Goal: Task Accomplishment & Management: Manage account settings

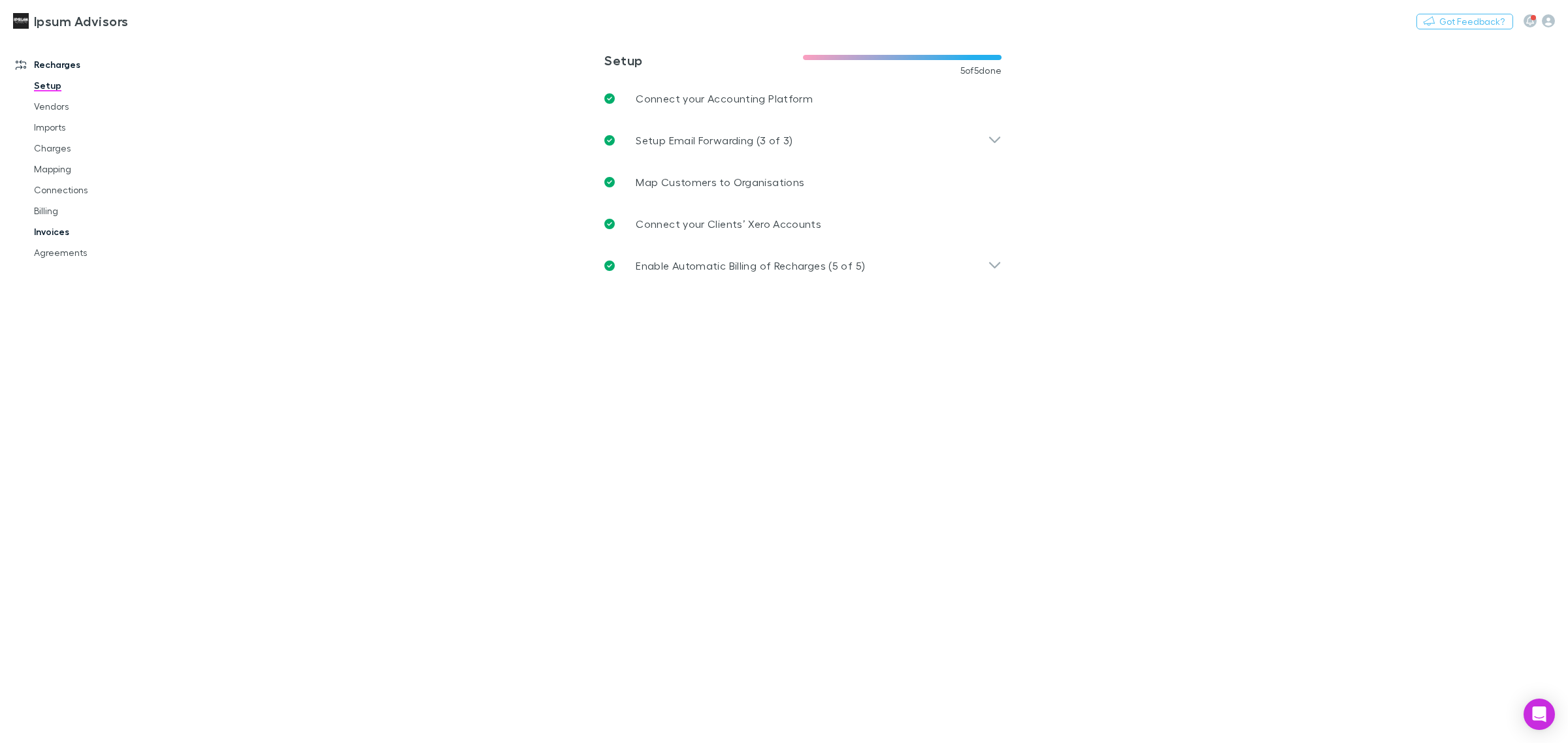
click at [39, 235] on link "Invoices" at bounding box center [102, 231] width 163 height 21
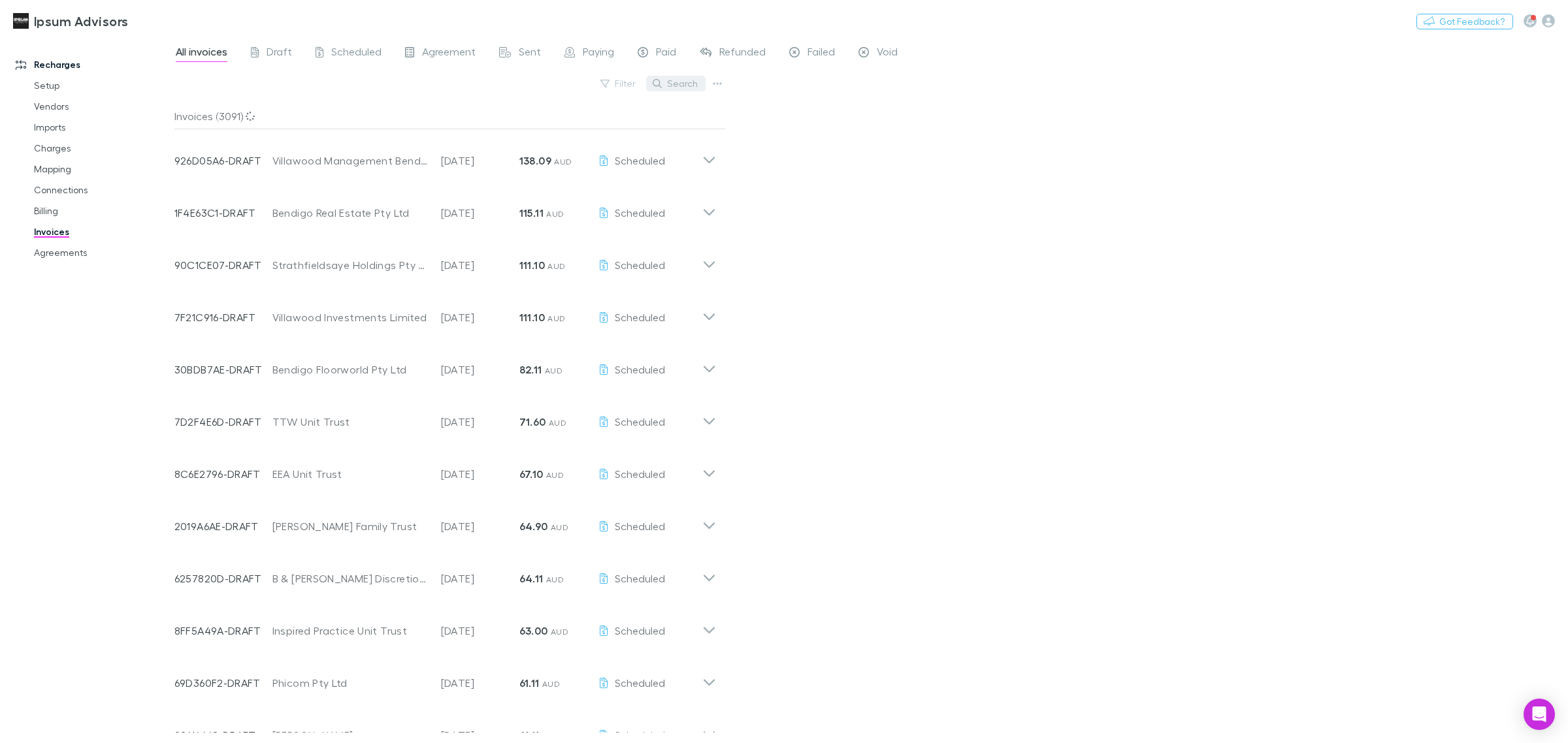
click at [687, 81] on button "Search" at bounding box center [675, 83] width 60 height 16
type input "**********"
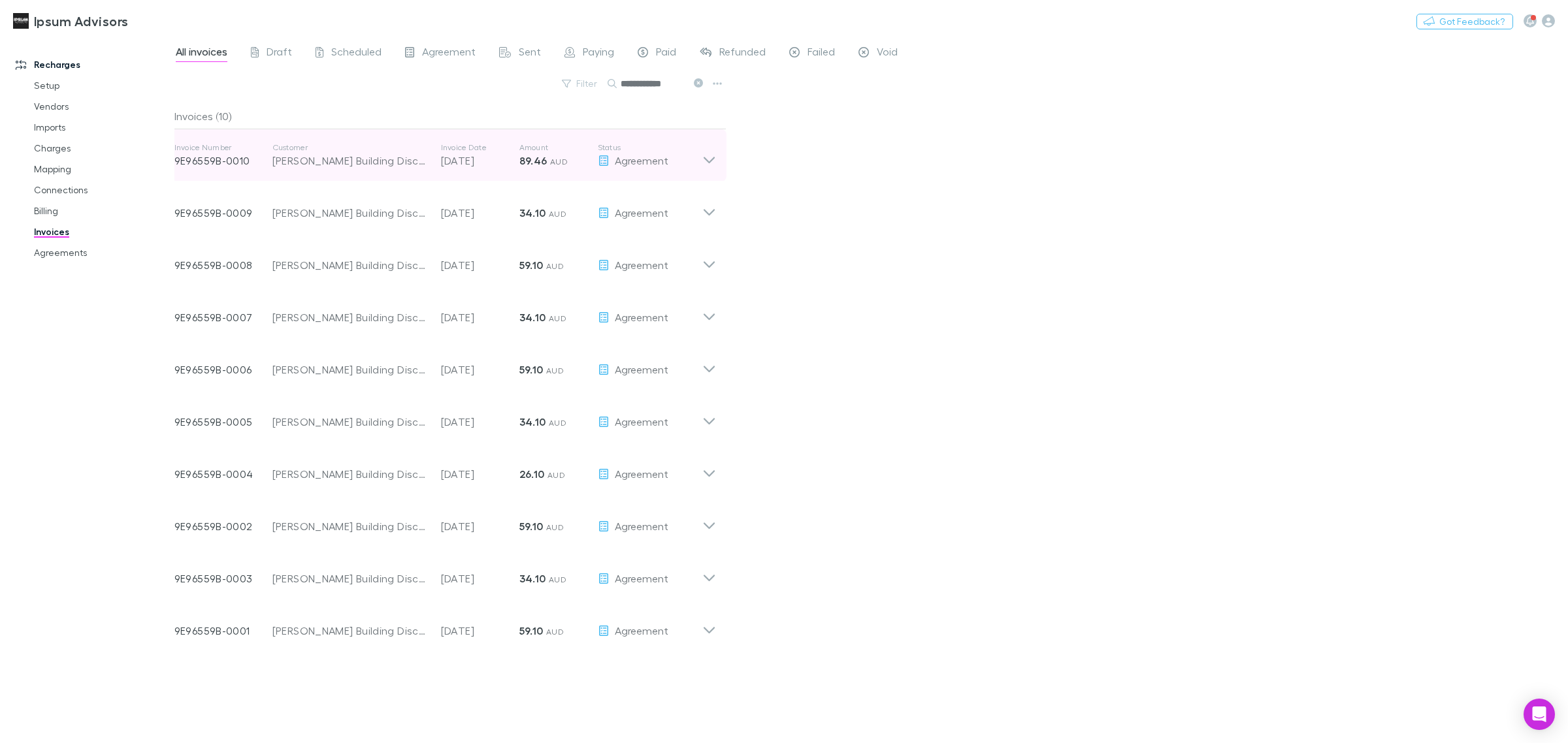
click at [715, 160] on icon at bounding box center [708, 156] width 14 height 26
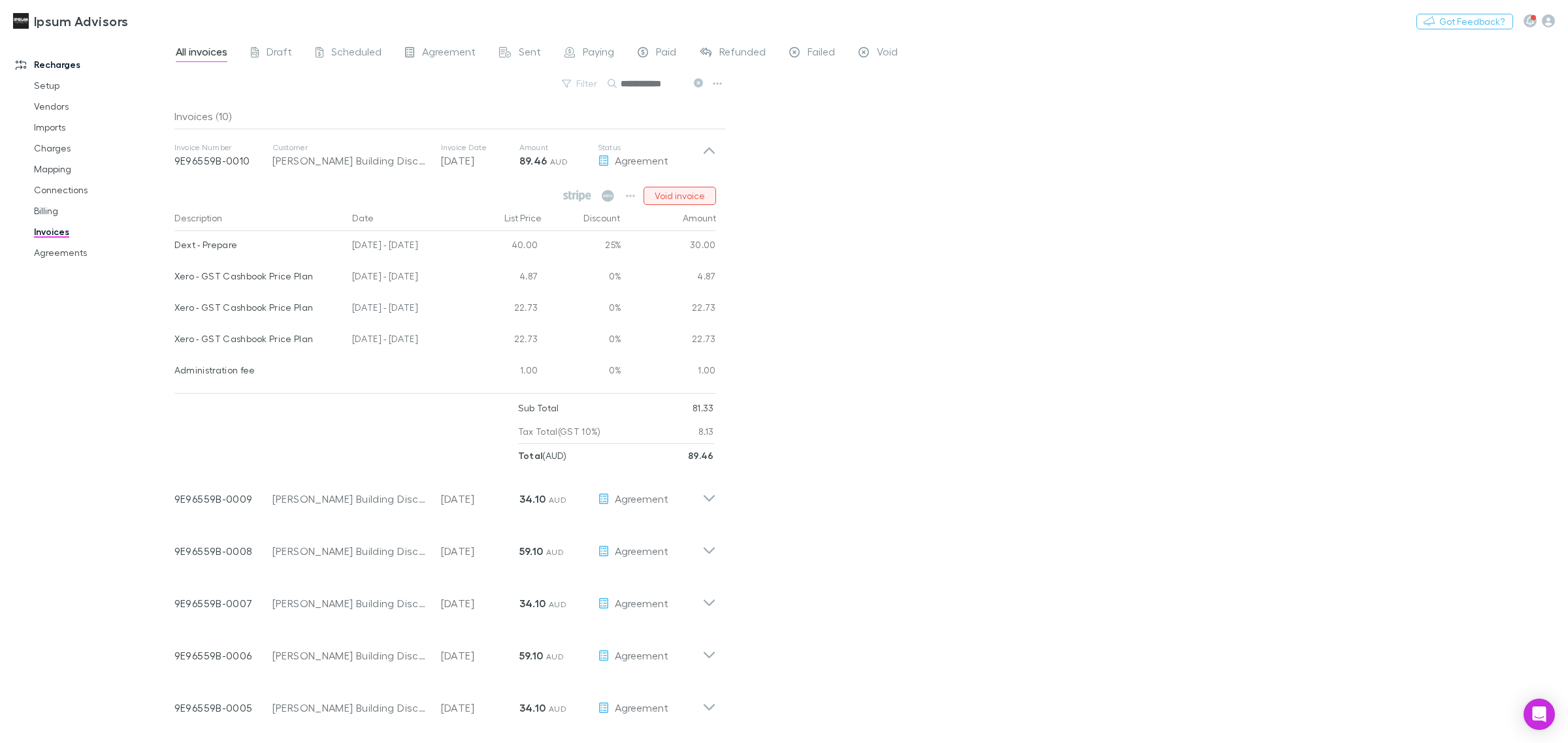
click at [681, 198] on button "Void invoice" at bounding box center [679, 195] width 73 height 18
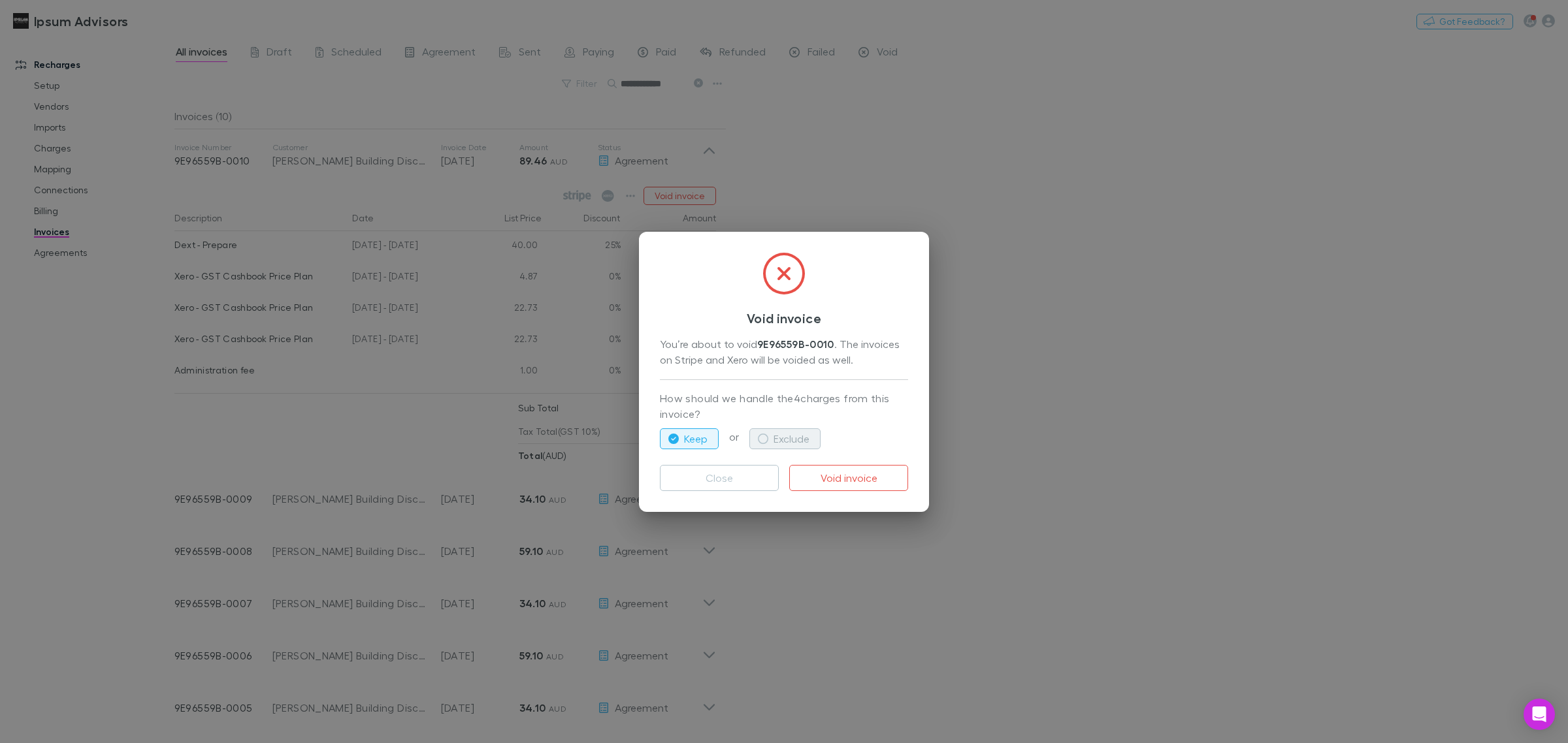
click at [779, 432] on button "Exclude" at bounding box center [784, 439] width 71 height 21
click at [837, 480] on button "Void invoice" at bounding box center [848, 478] width 119 height 26
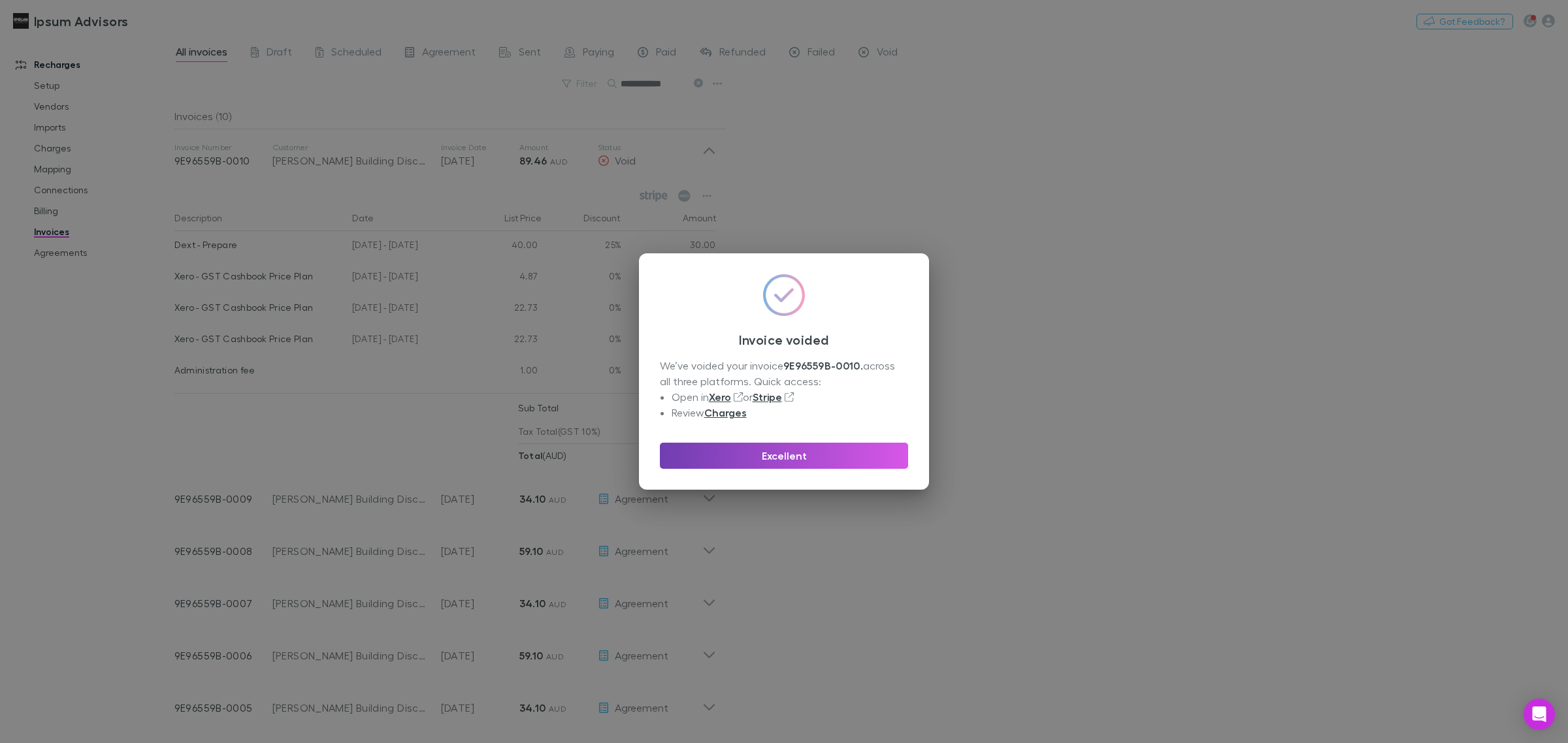
click at [820, 454] on button "Excellent" at bounding box center [783, 456] width 248 height 26
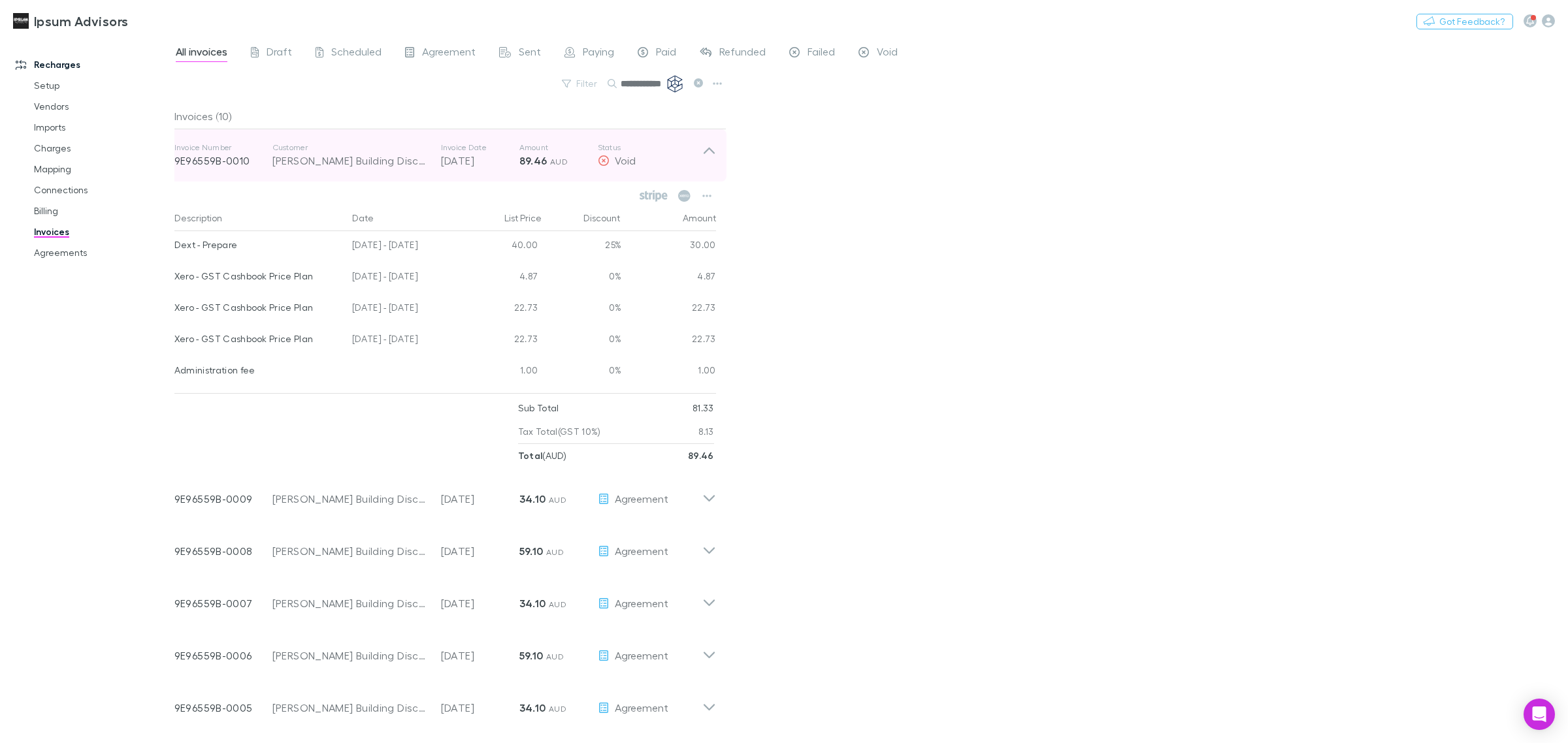
click at [707, 145] on icon at bounding box center [708, 156] width 14 height 26
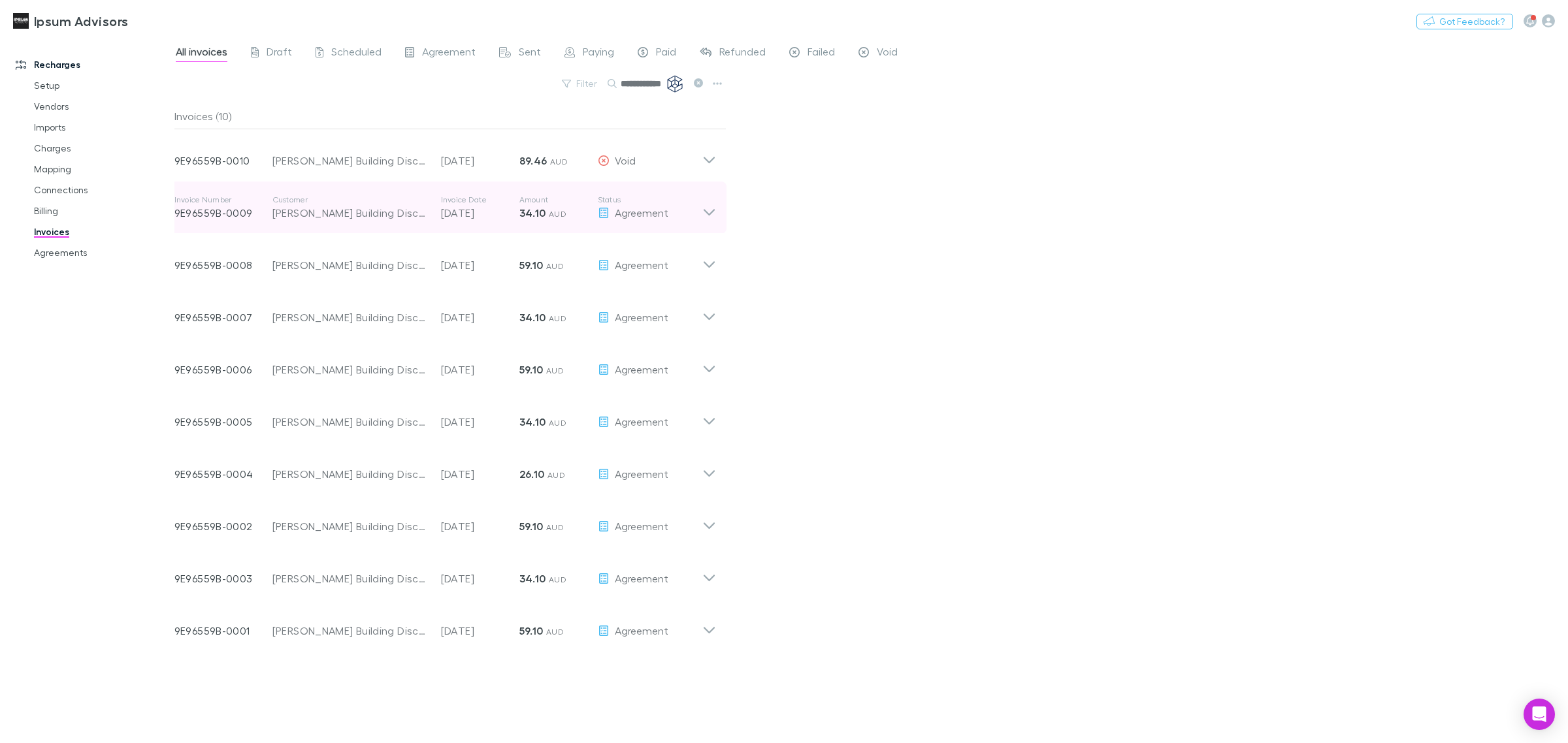
click at [707, 212] on icon at bounding box center [708, 208] width 14 height 26
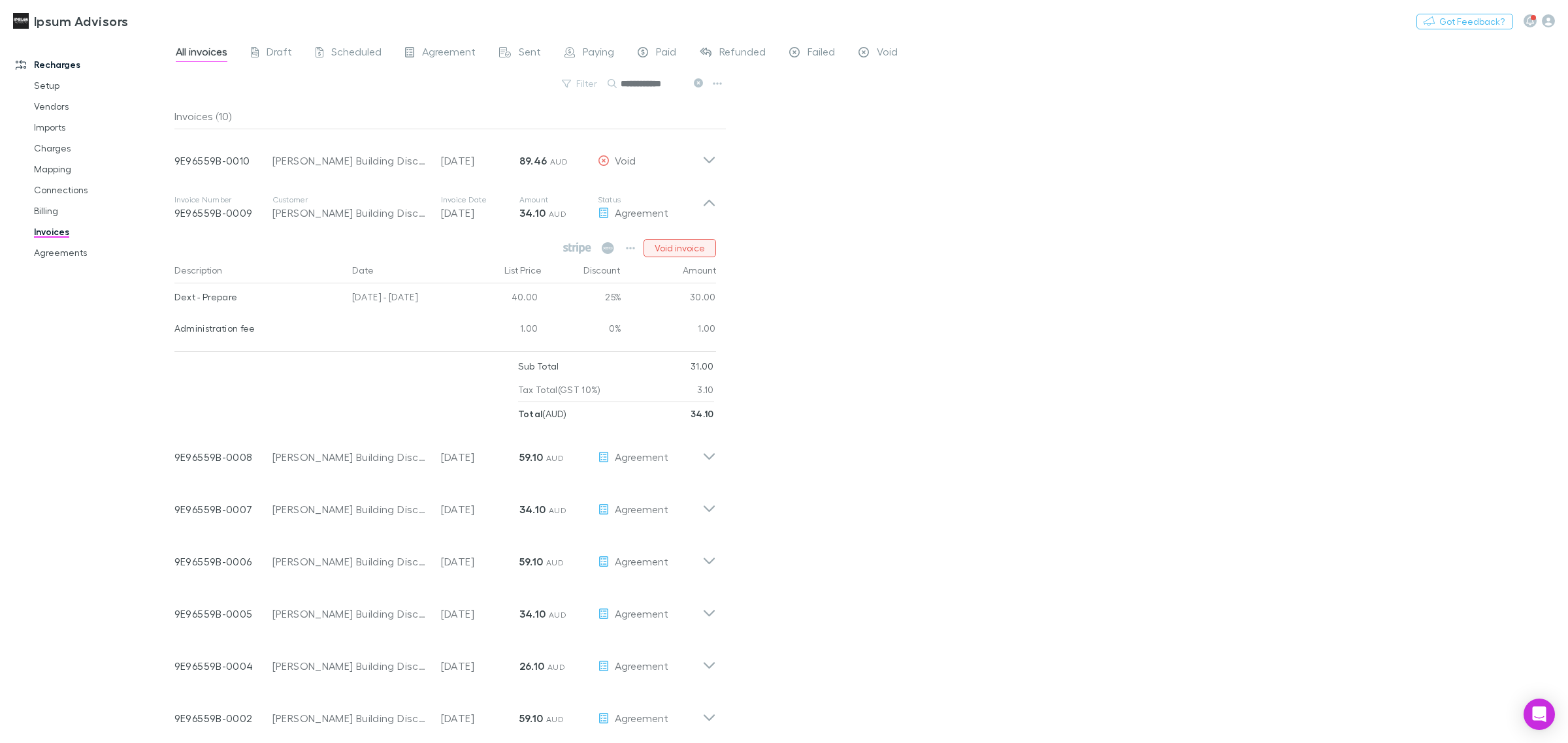
click at [687, 245] on button "Void invoice" at bounding box center [679, 247] width 73 height 18
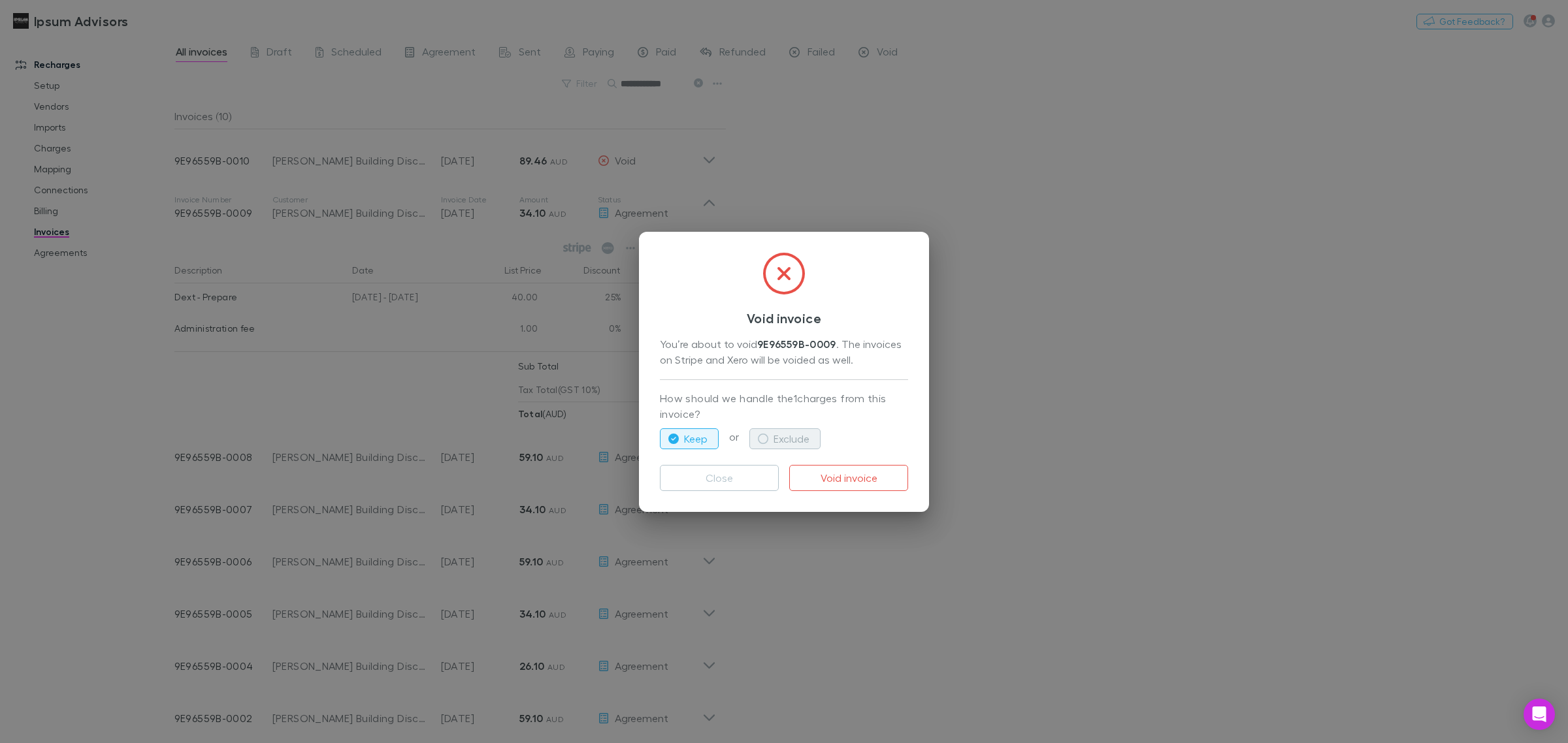
click at [795, 436] on button "Exclude" at bounding box center [784, 439] width 71 height 21
click at [844, 475] on button "Void invoice" at bounding box center [848, 478] width 119 height 26
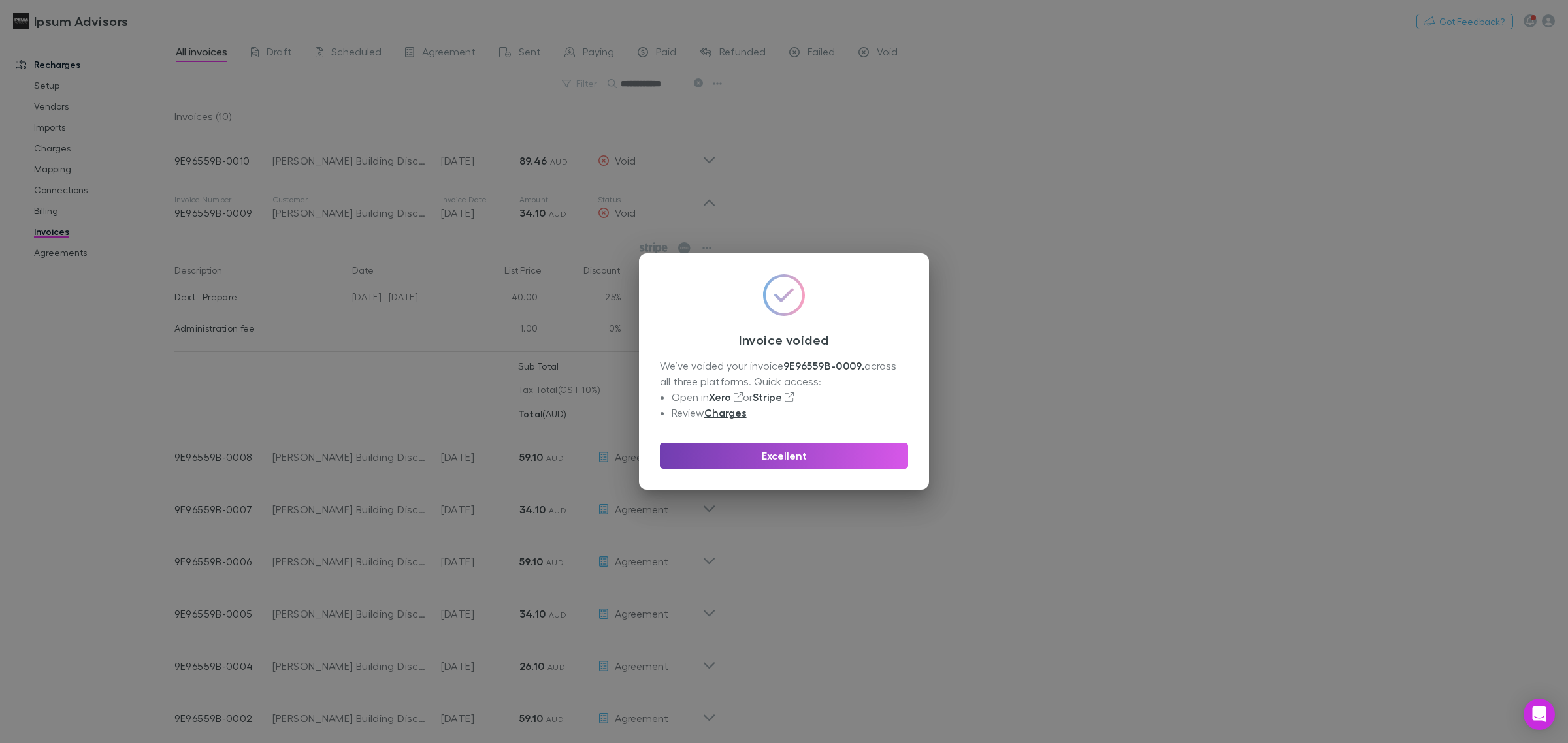
click at [784, 454] on button "Excellent" at bounding box center [783, 456] width 248 height 26
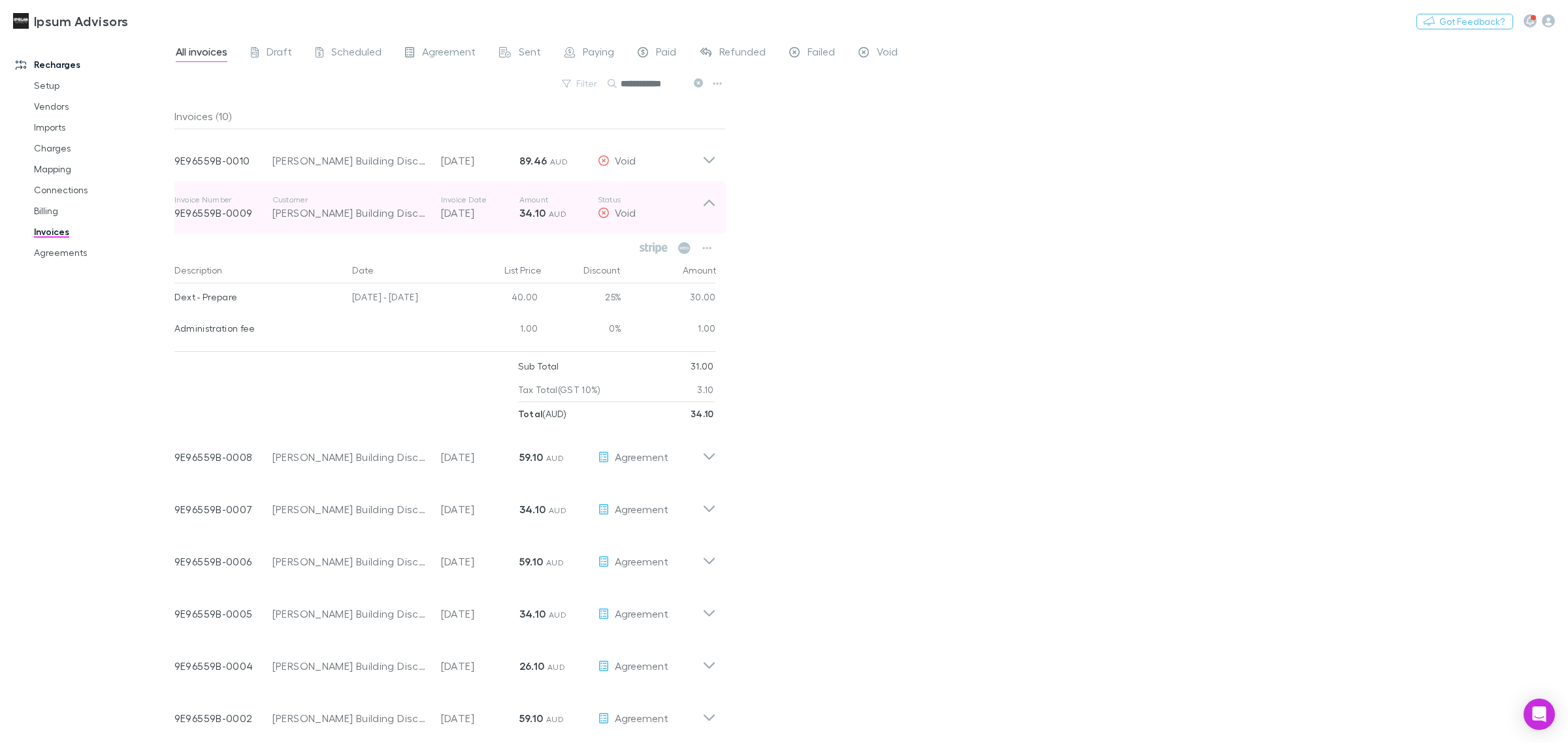
click at [707, 202] on icon at bounding box center [709, 203] width 11 height 7
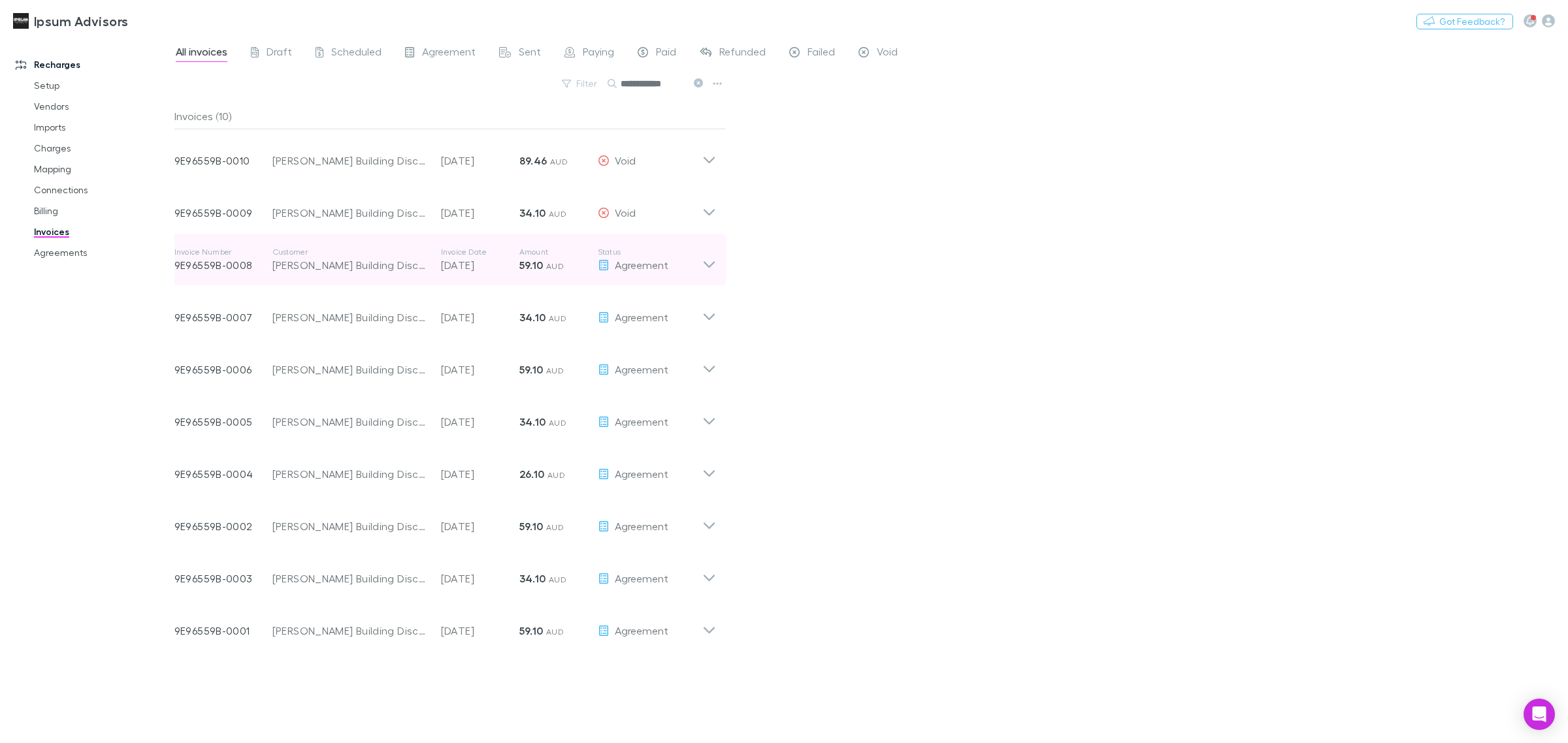
click at [706, 257] on icon at bounding box center [708, 260] width 14 height 26
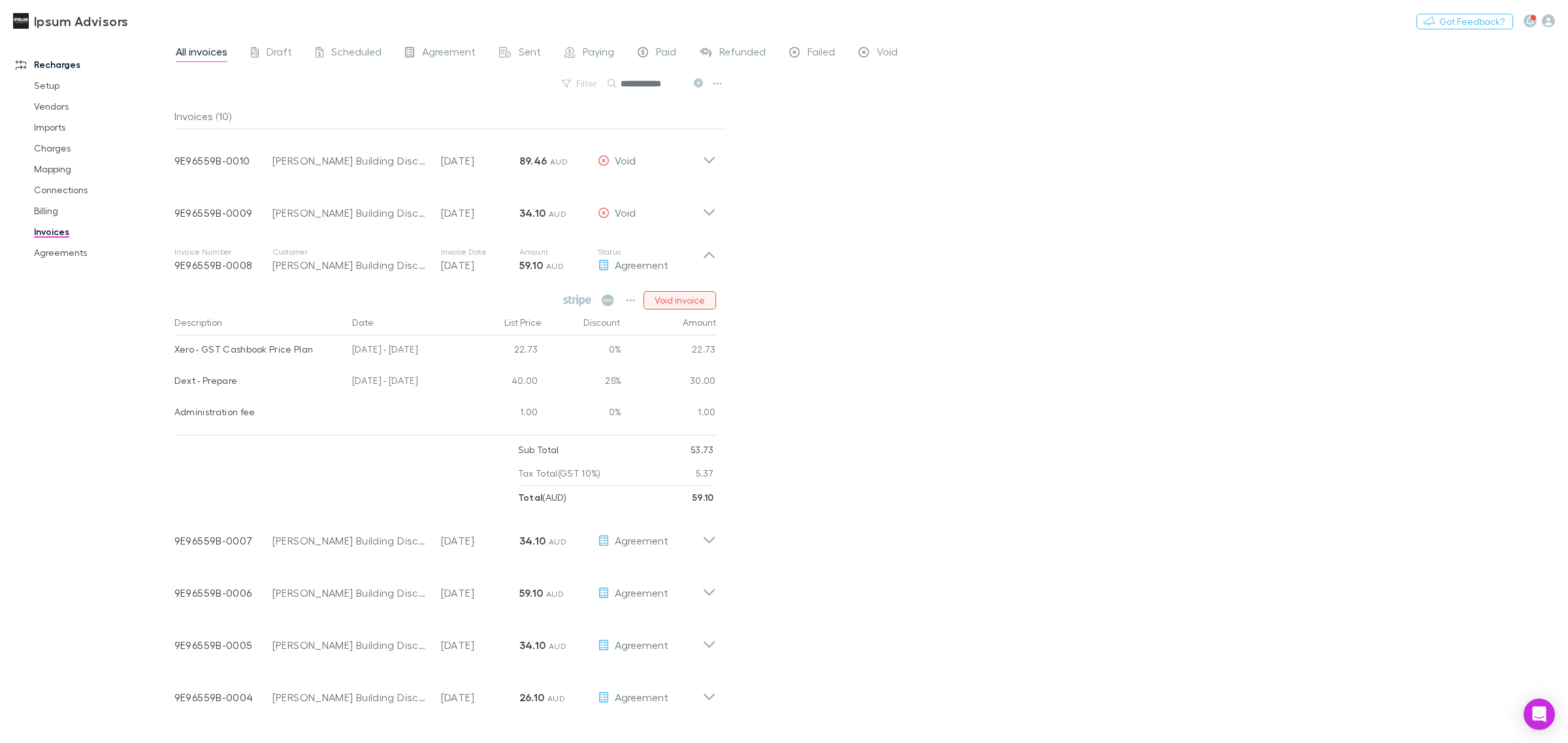
click at [674, 298] on button "Void invoice" at bounding box center [679, 299] width 73 height 18
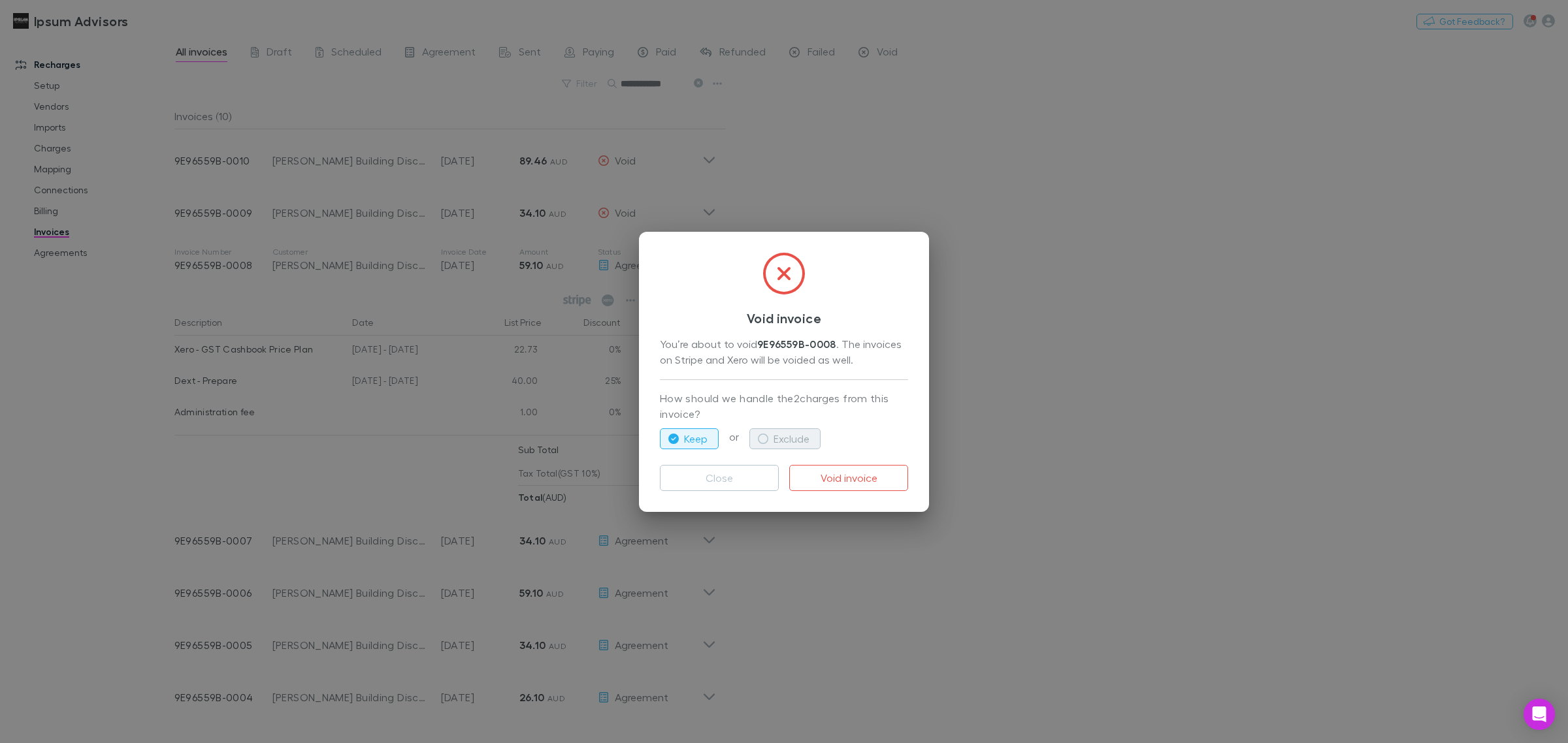
click at [764, 433] on icon "button" at bounding box center [762, 438] width 10 height 10
click at [817, 477] on button "Void invoice" at bounding box center [848, 478] width 119 height 26
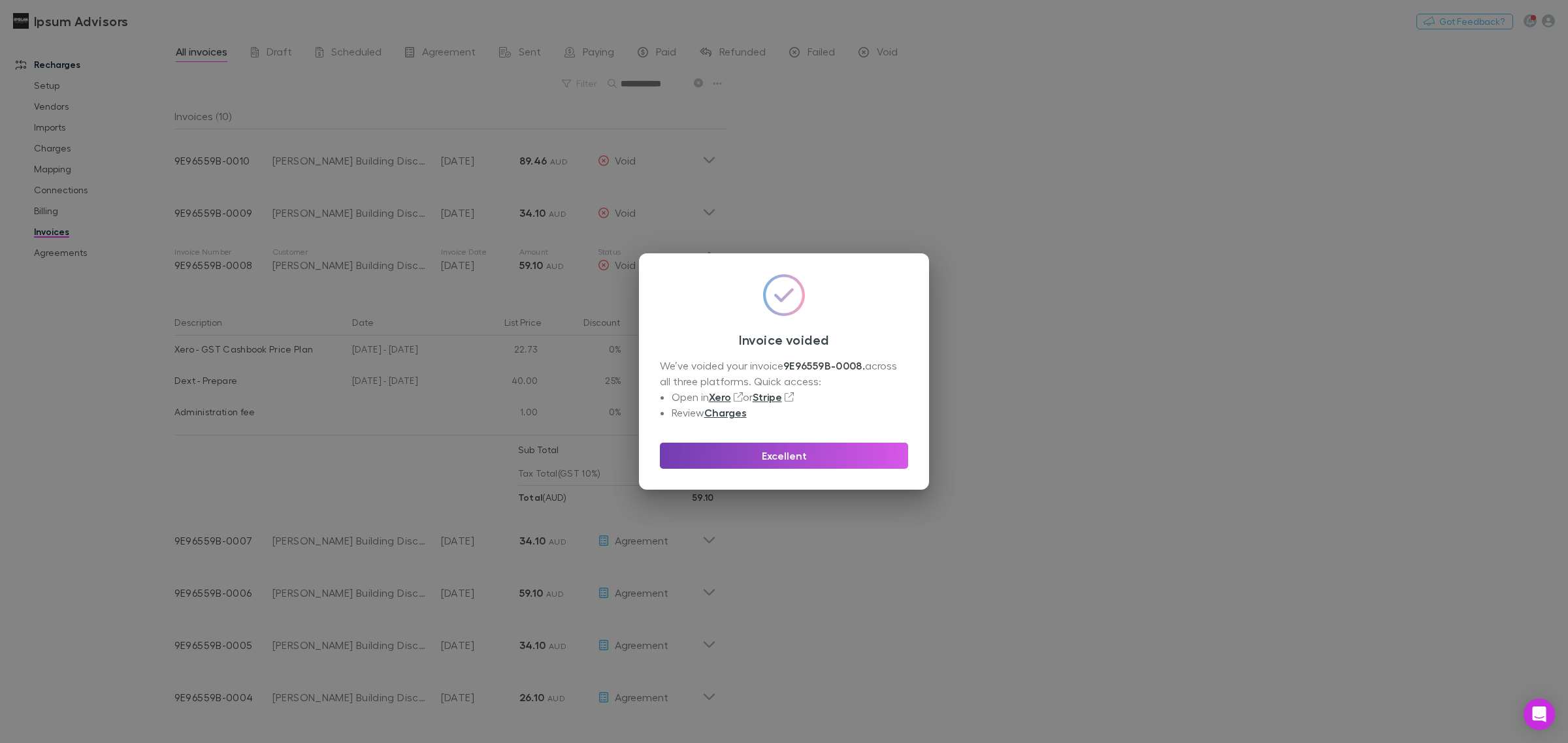
click at [806, 446] on button "Excellent" at bounding box center [783, 456] width 248 height 26
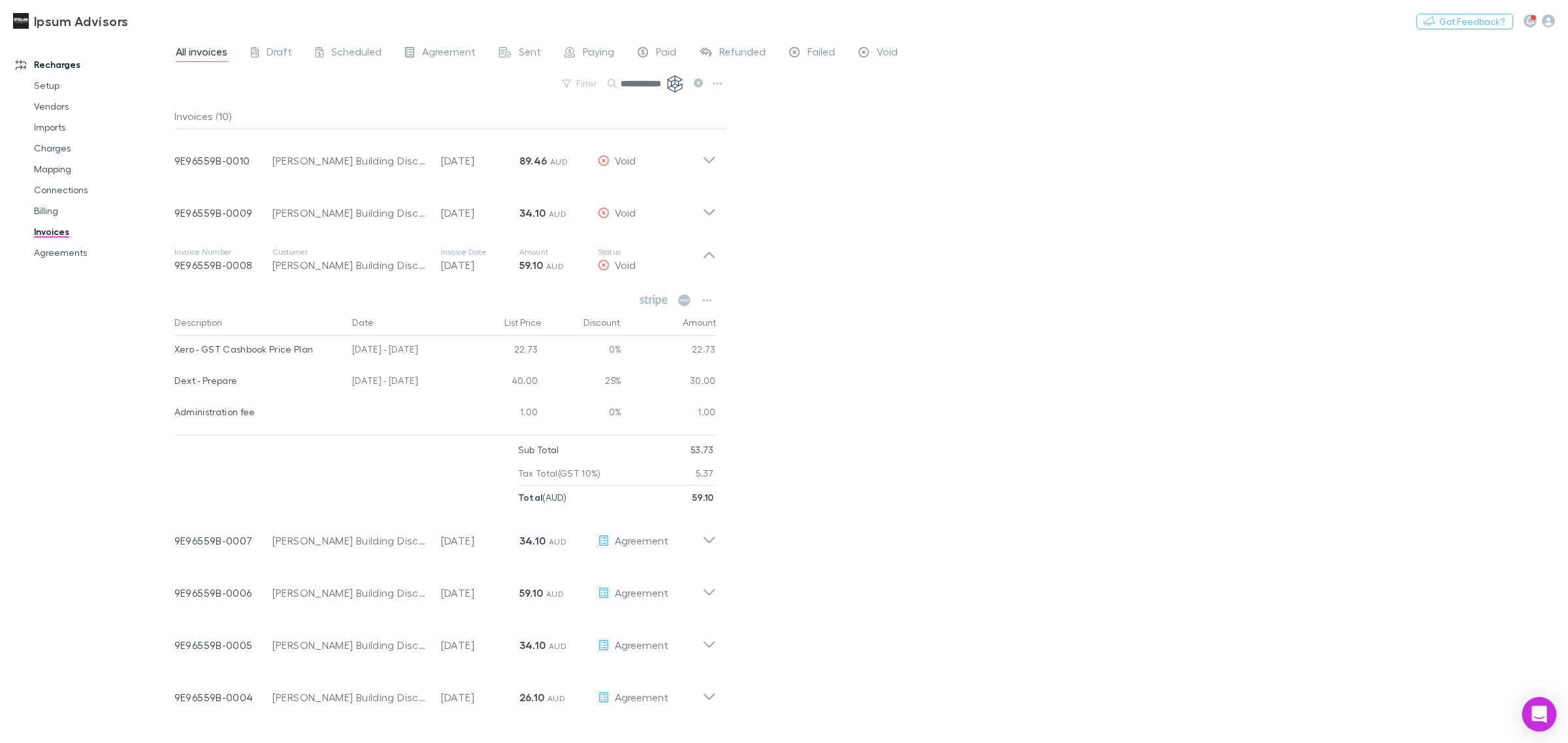
click at [1541, 710] on icon "Open Intercom Messenger" at bounding box center [1539, 714] width 15 height 17
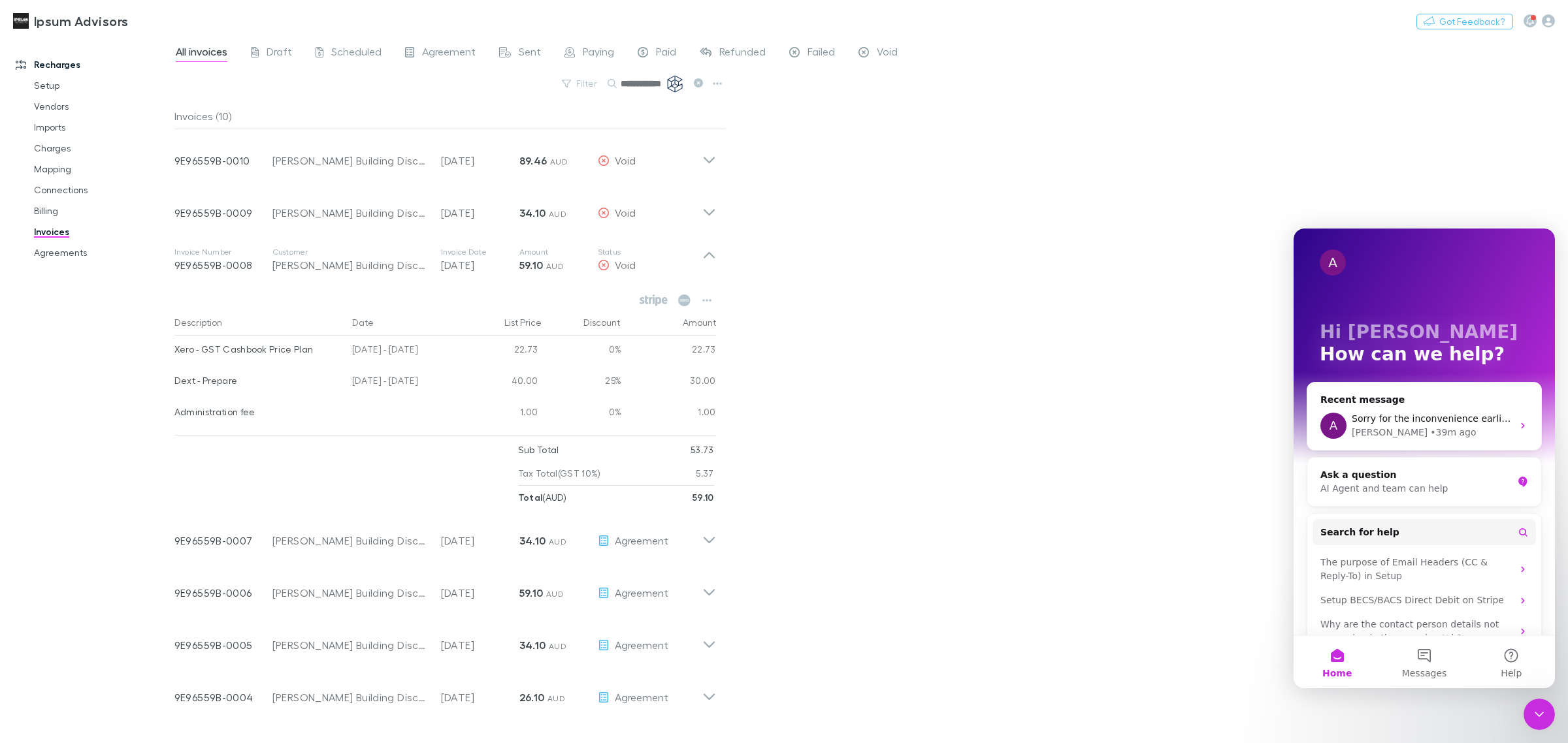
drag, startPoint x: 1536, startPoint y: 711, endPoint x: 3057, endPoint y: 1394, distance: 1667.3
click at [1536, 711] on icon "Close Intercom Messenger" at bounding box center [1539, 714] width 16 height 16
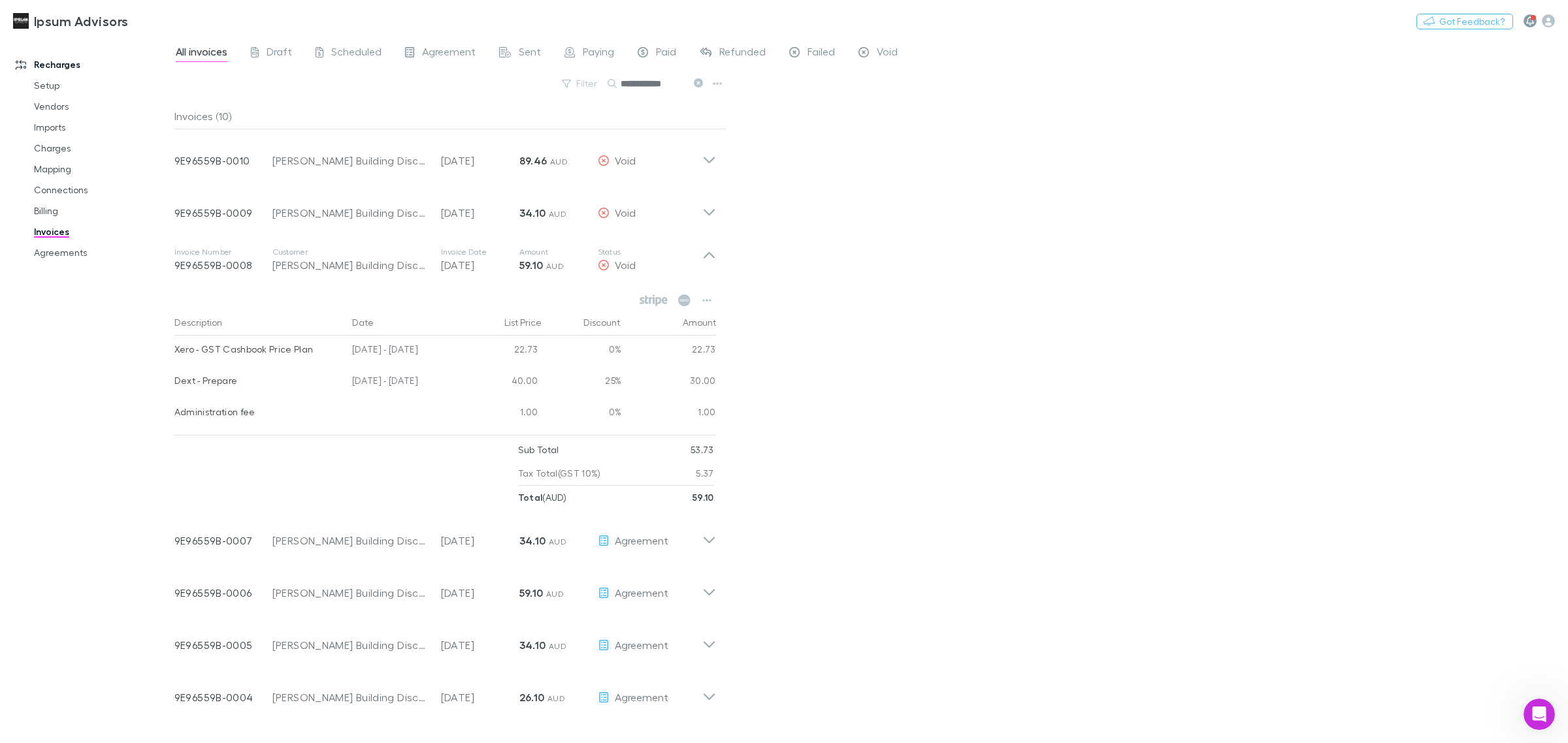
click at [1525, 20] on icon "button" at bounding box center [1529, 21] width 8 height 9
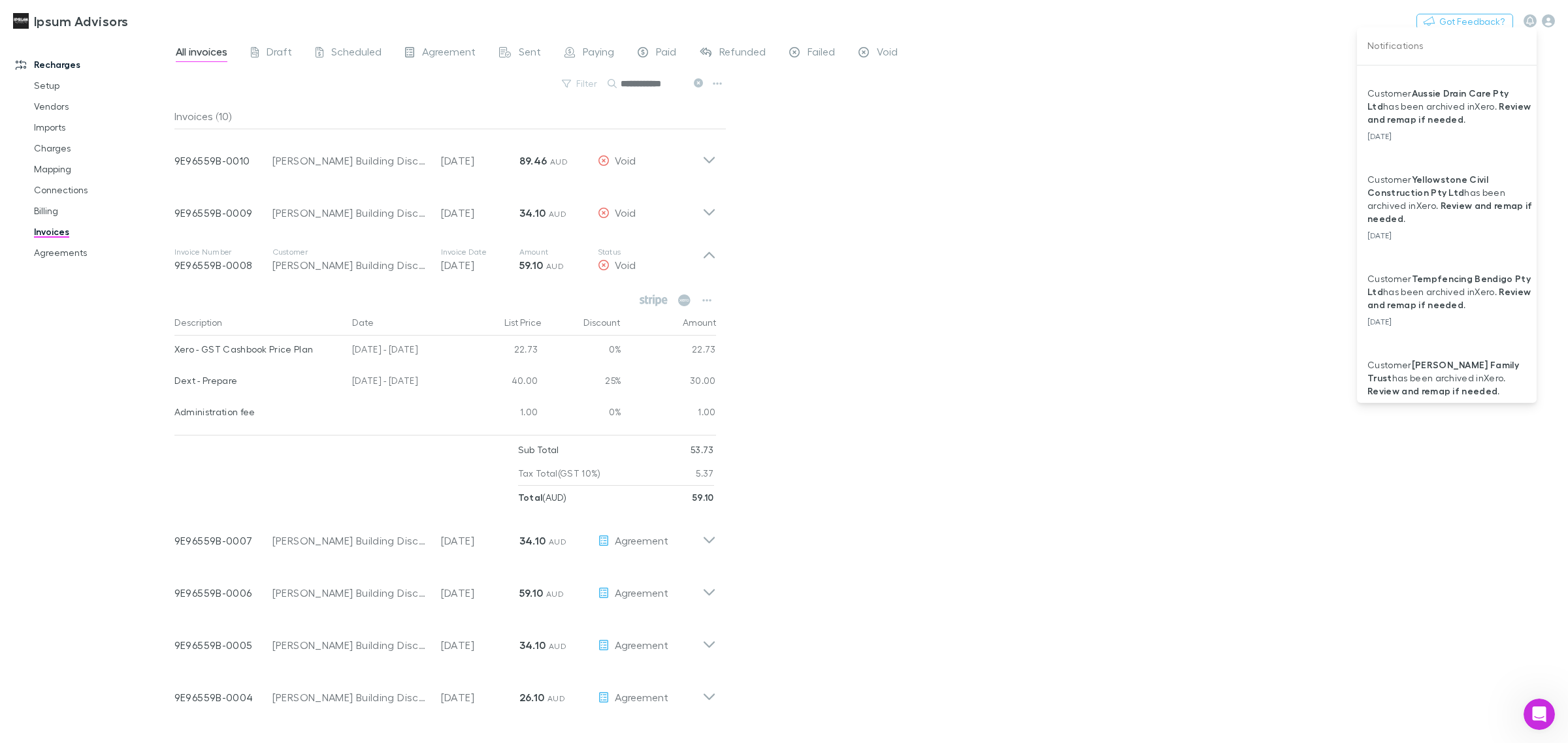
click at [1442, 495] on div at bounding box center [784, 371] width 1568 height 743
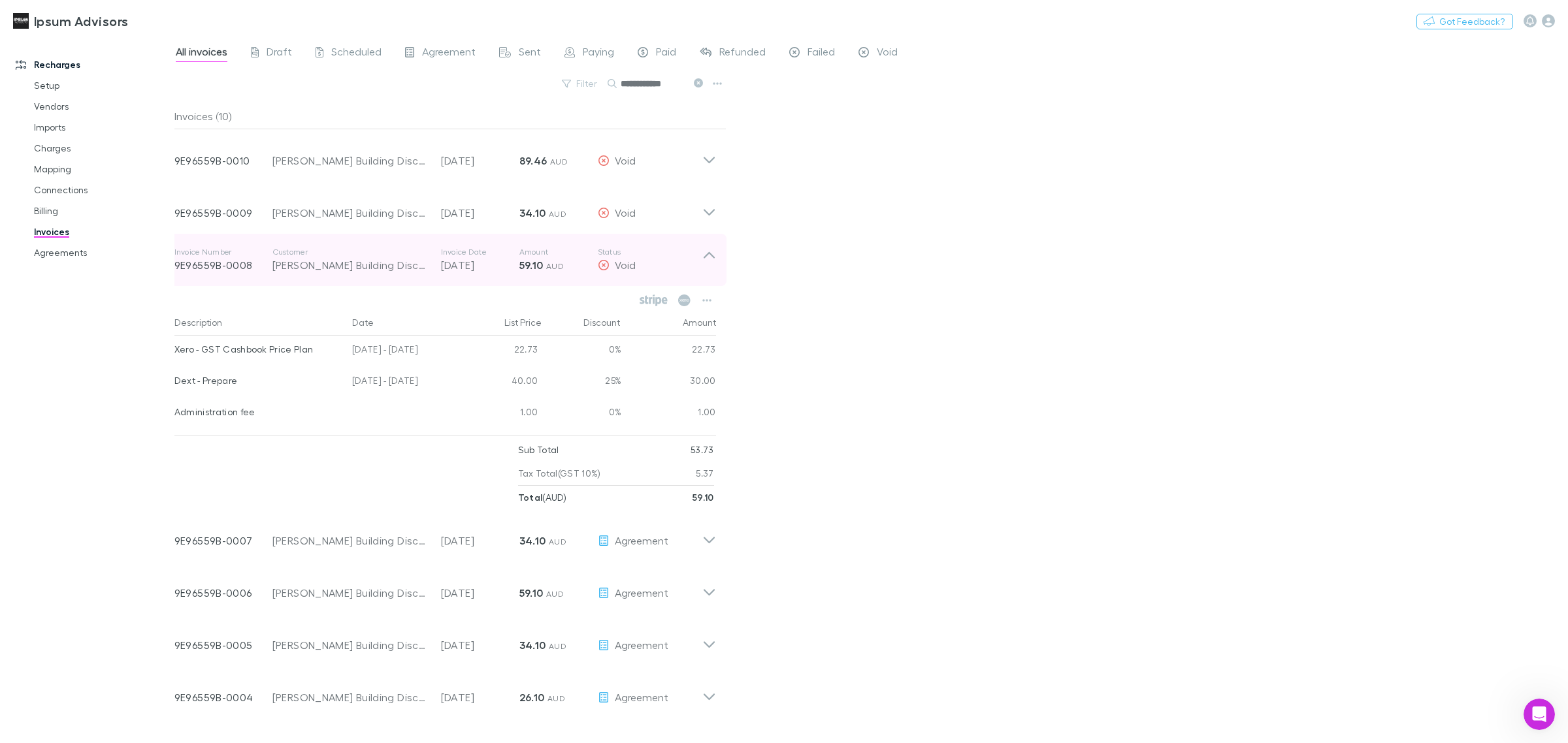
click at [712, 258] on icon at bounding box center [709, 255] width 11 height 7
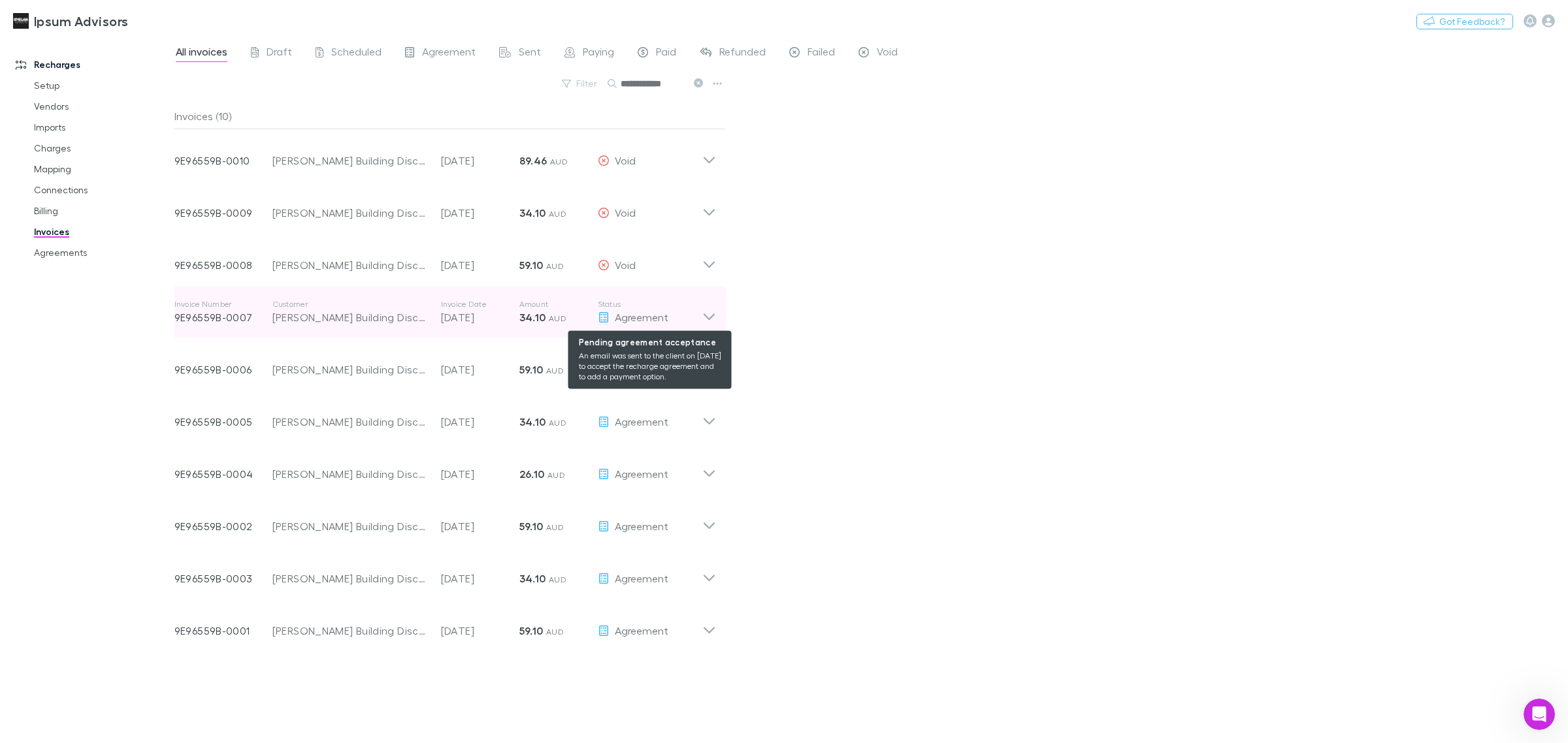
click at [699, 321] on div "Agreement" at bounding box center [650, 317] width 105 height 16
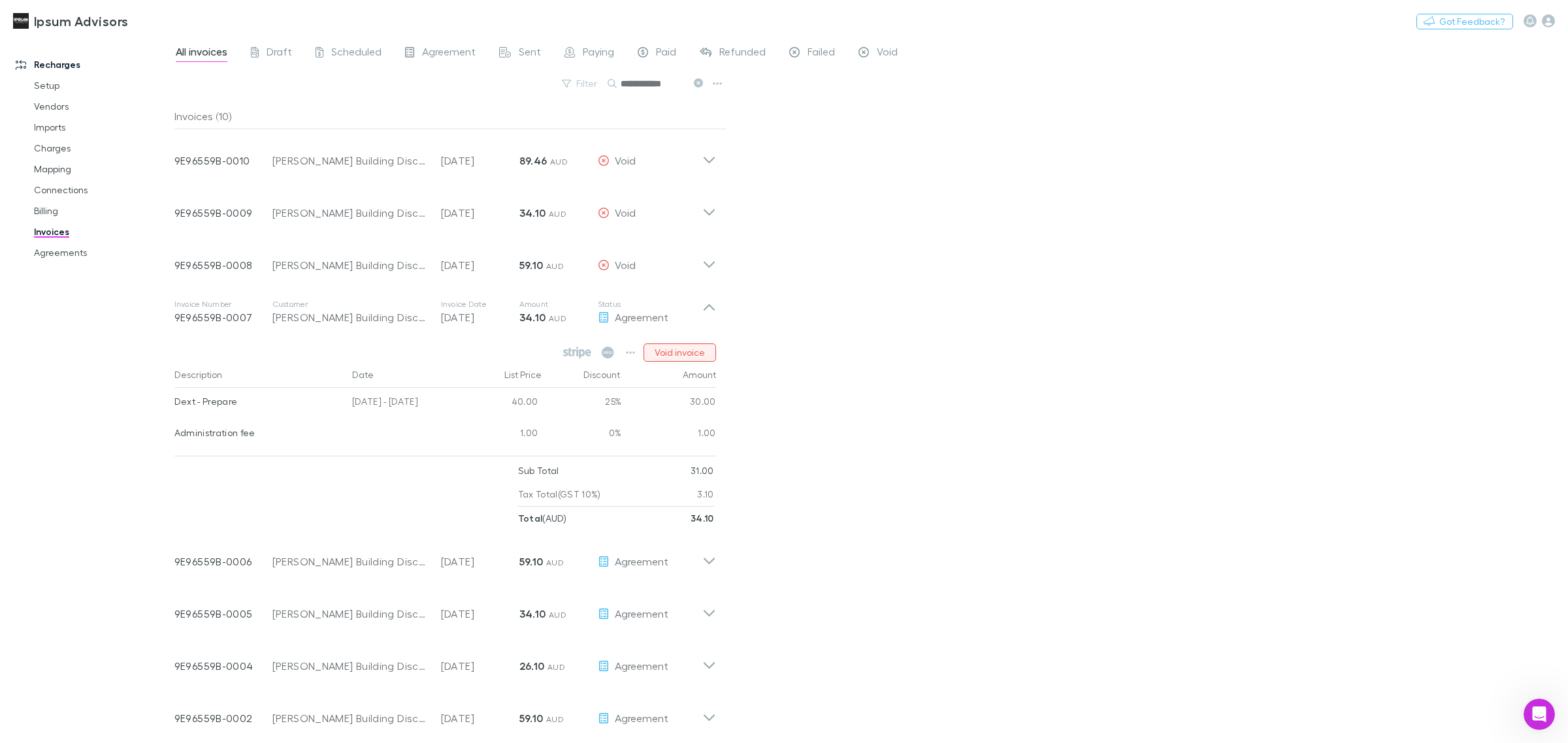
click at [671, 347] on button "Void invoice" at bounding box center [679, 352] width 73 height 18
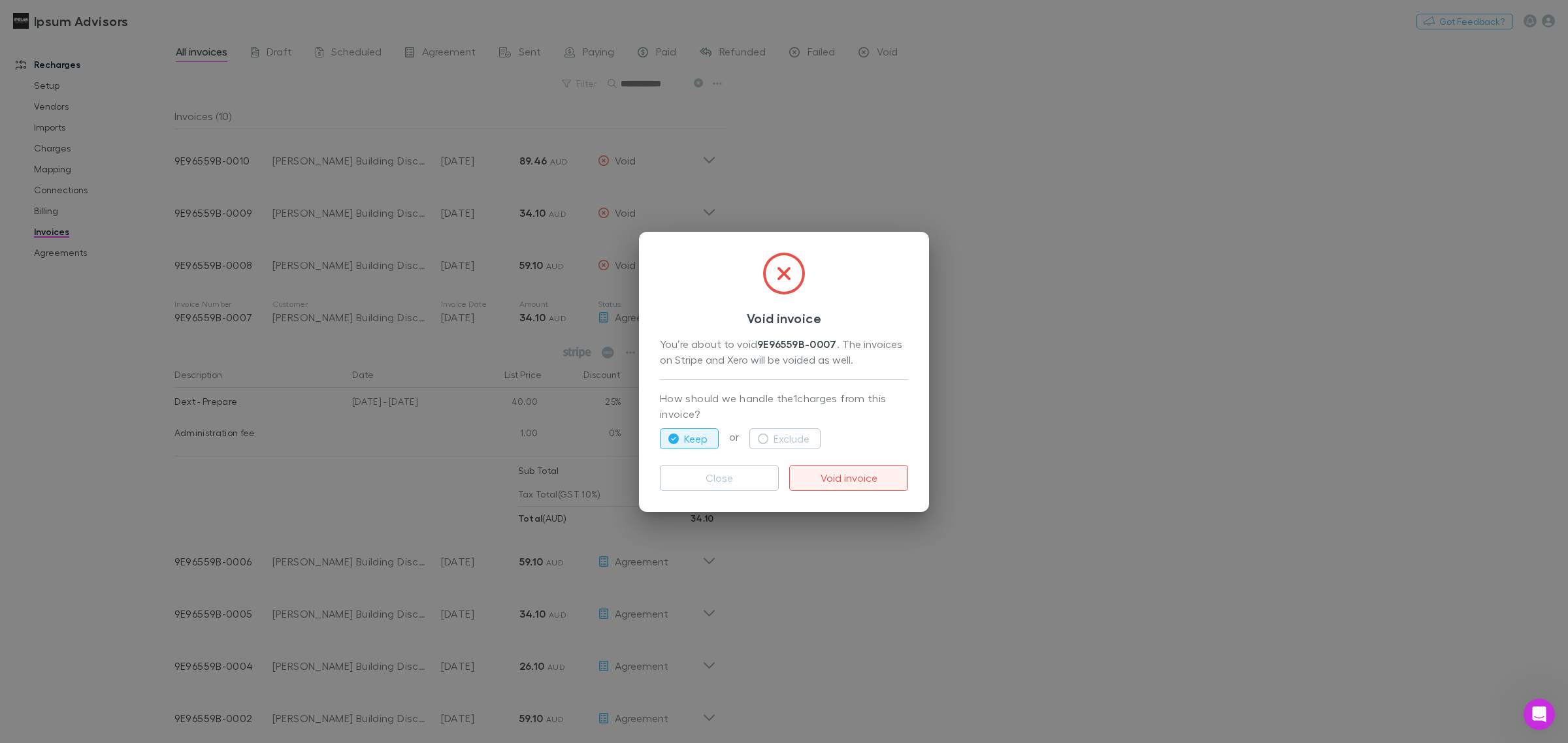
click at [822, 477] on button "Void invoice" at bounding box center [848, 478] width 119 height 26
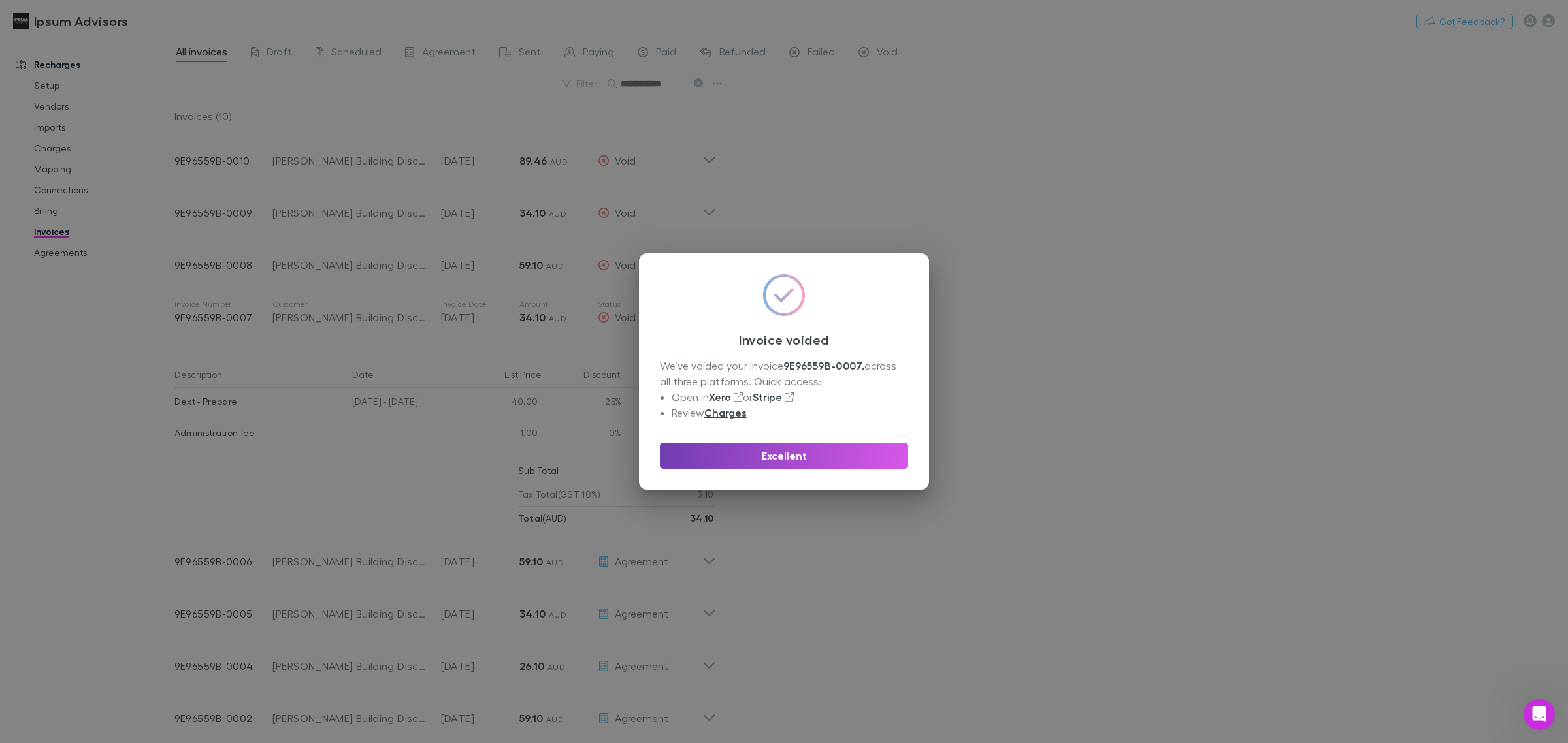
click at [825, 455] on button "Excellent" at bounding box center [783, 456] width 248 height 26
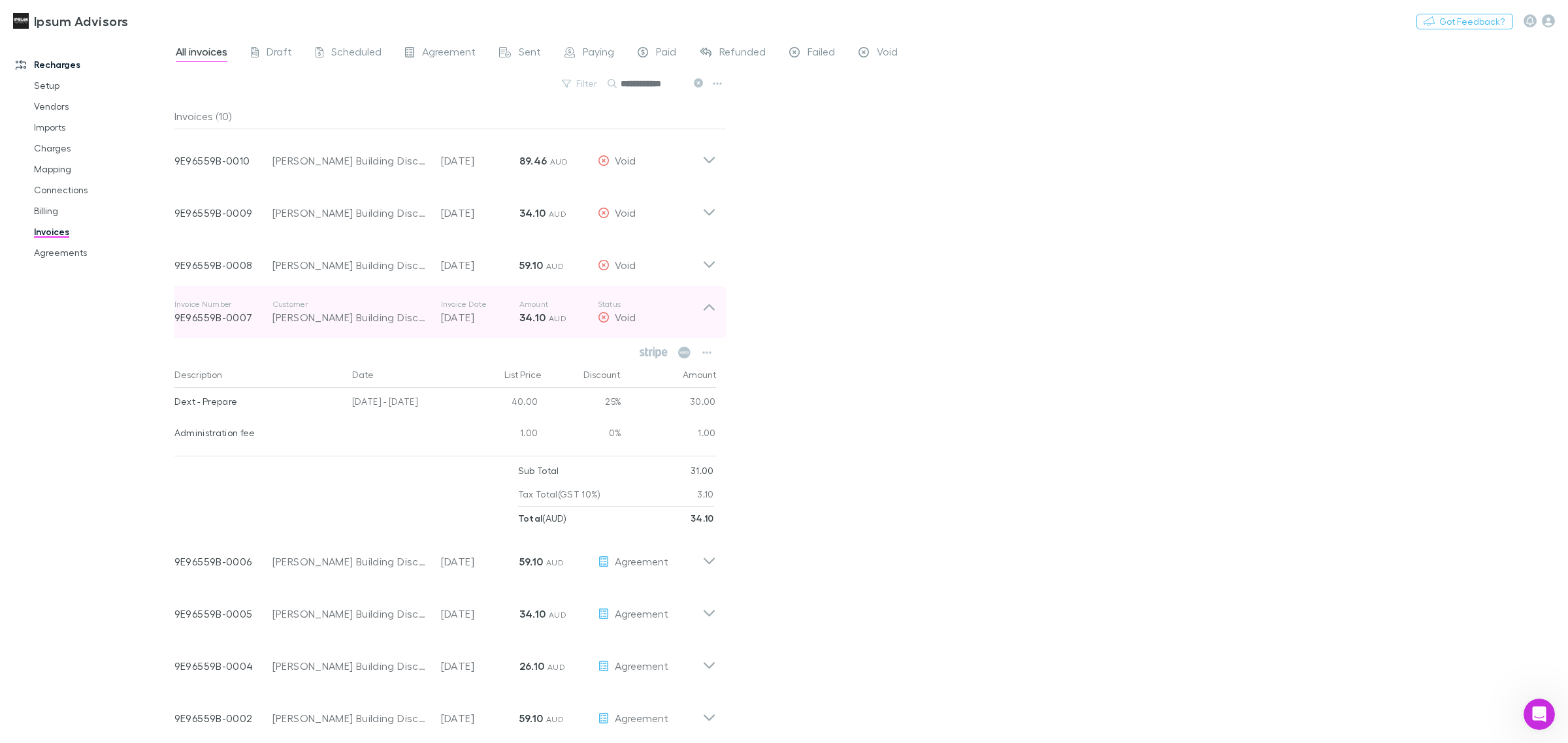
click at [709, 301] on icon at bounding box center [708, 312] width 14 height 26
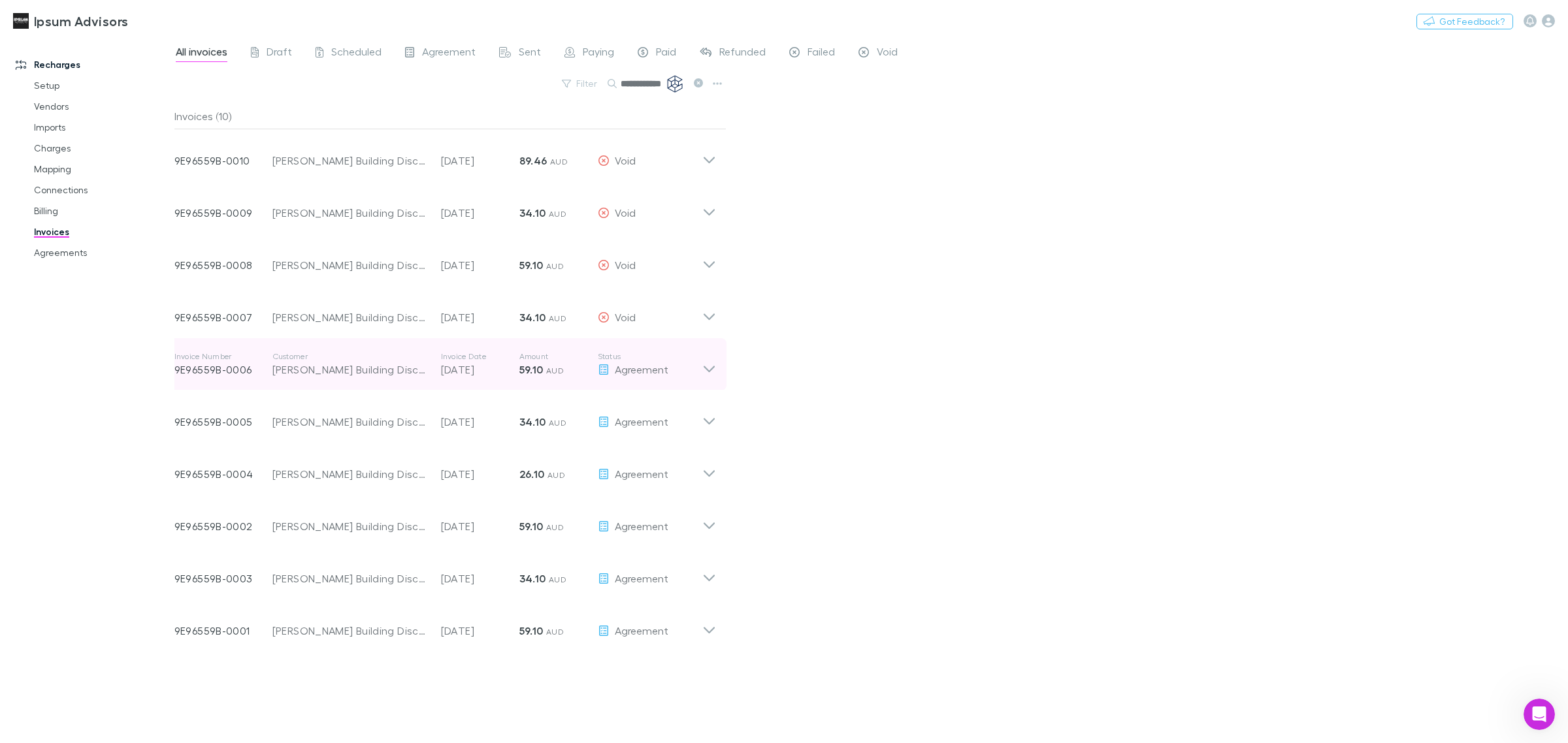
click at [706, 374] on icon at bounding box center [708, 364] width 14 height 26
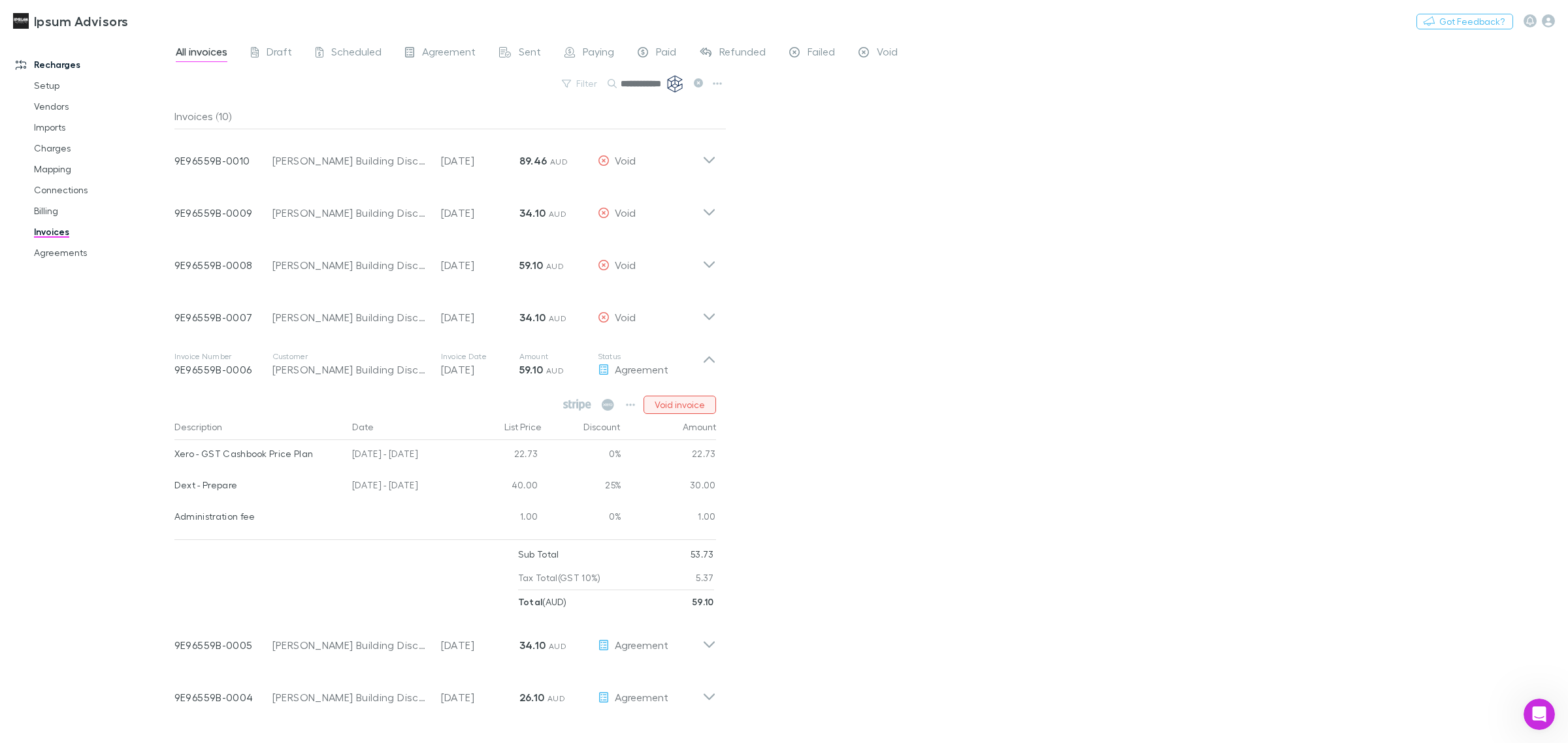
click at [683, 403] on button "Void invoice" at bounding box center [679, 404] width 73 height 18
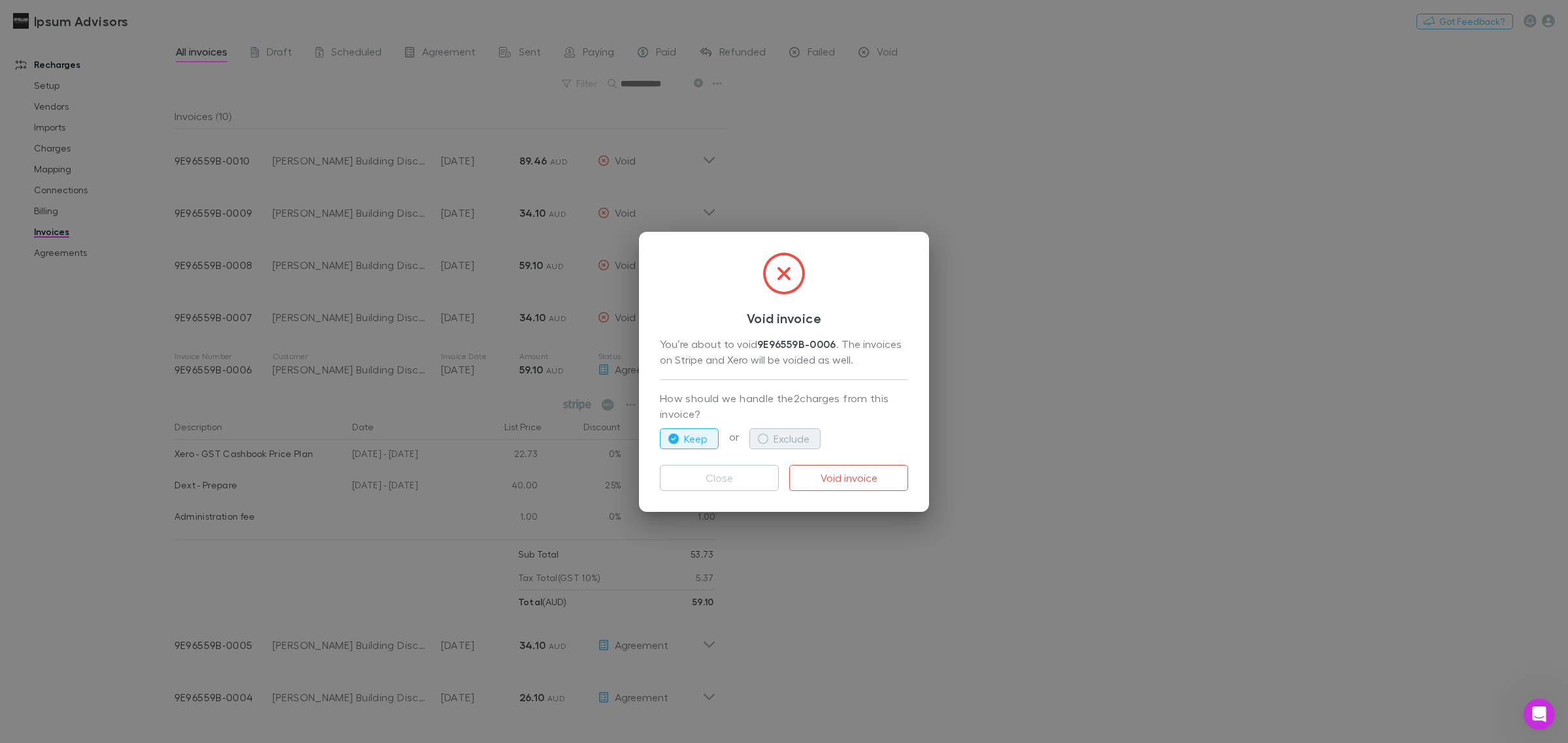
click at [797, 429] on button "Exclude" at bounding box center [784, 439] width 71 height 21
click at [834, 480] on button "Void invoice" at bounding box center [848, 478] width 119 height 26
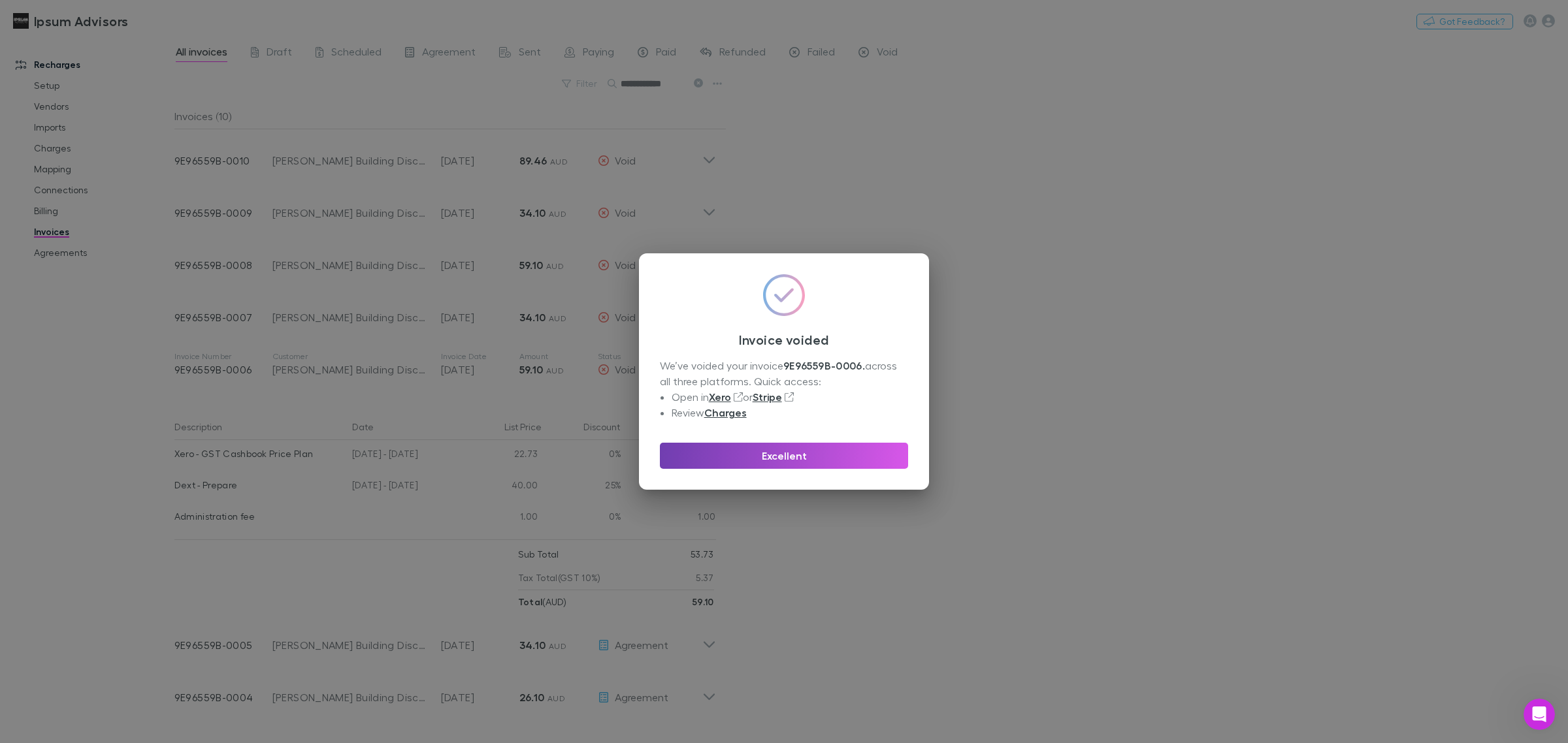
click at [885, 462] on button "Excellent" at bounding box center [783, 456] width 248 height 26
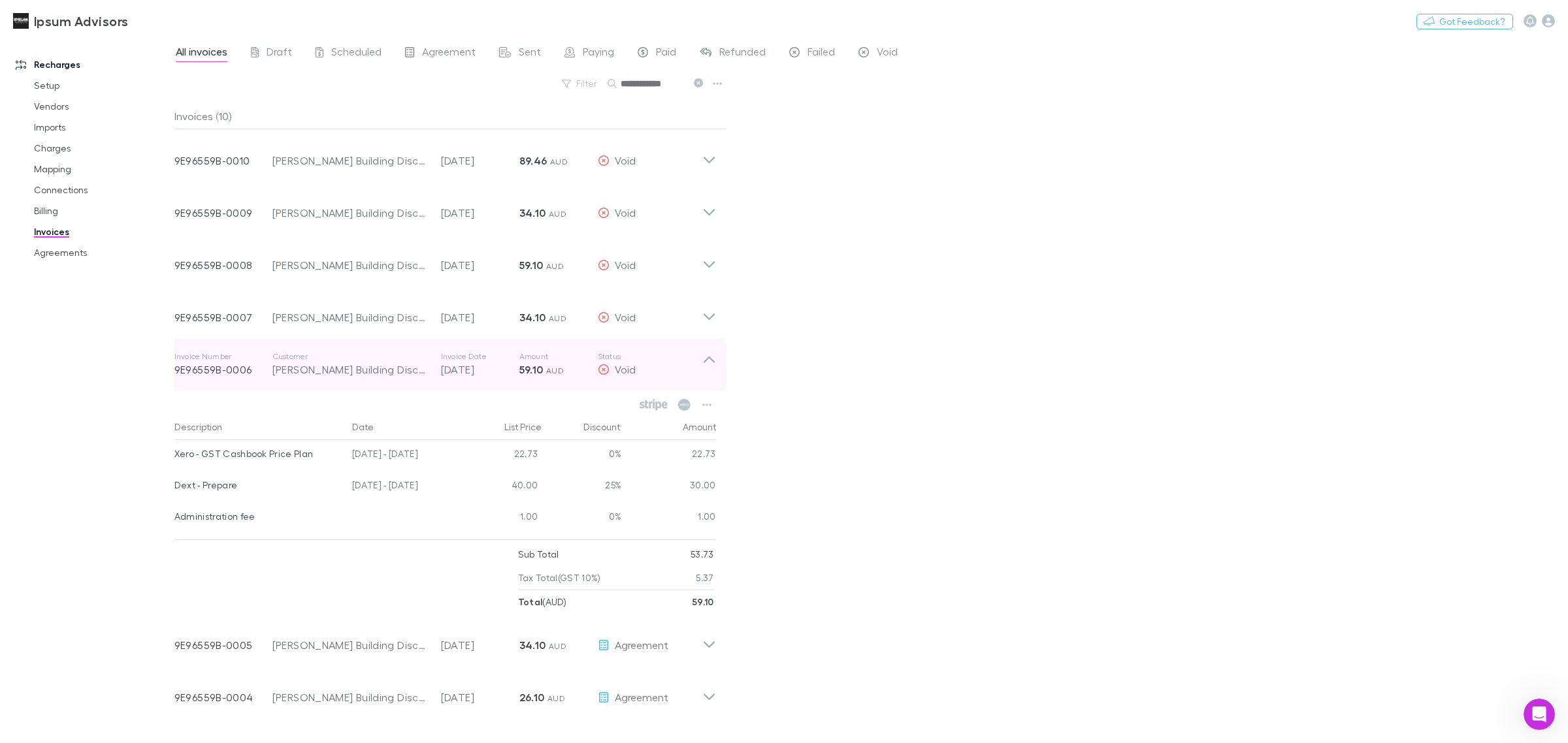
click at [701, 354] on p "Status" at bounding box center [650, 356] width 105 height 10
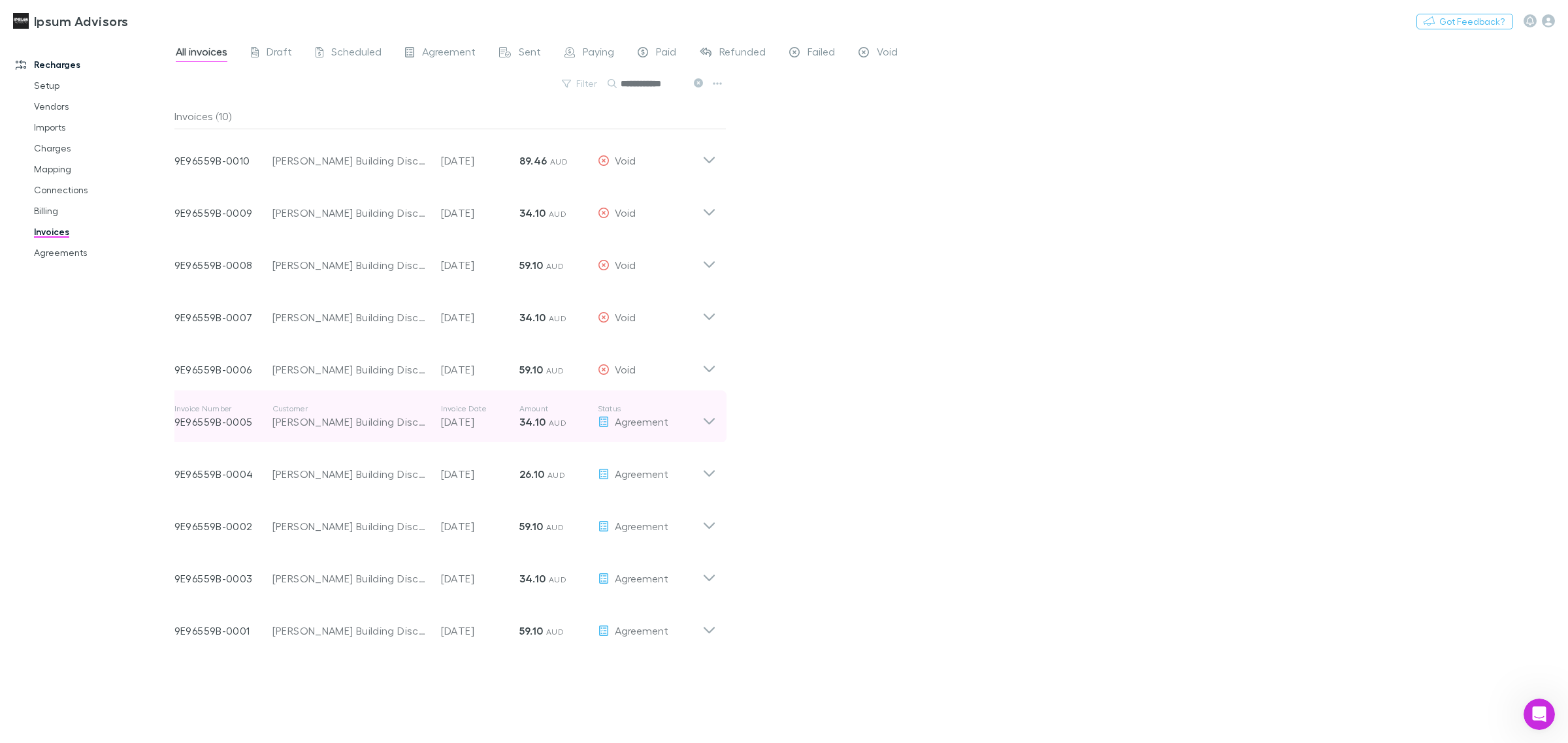
click at [709, 420] on icon at bounding box center [708, 416] width 14 height 26
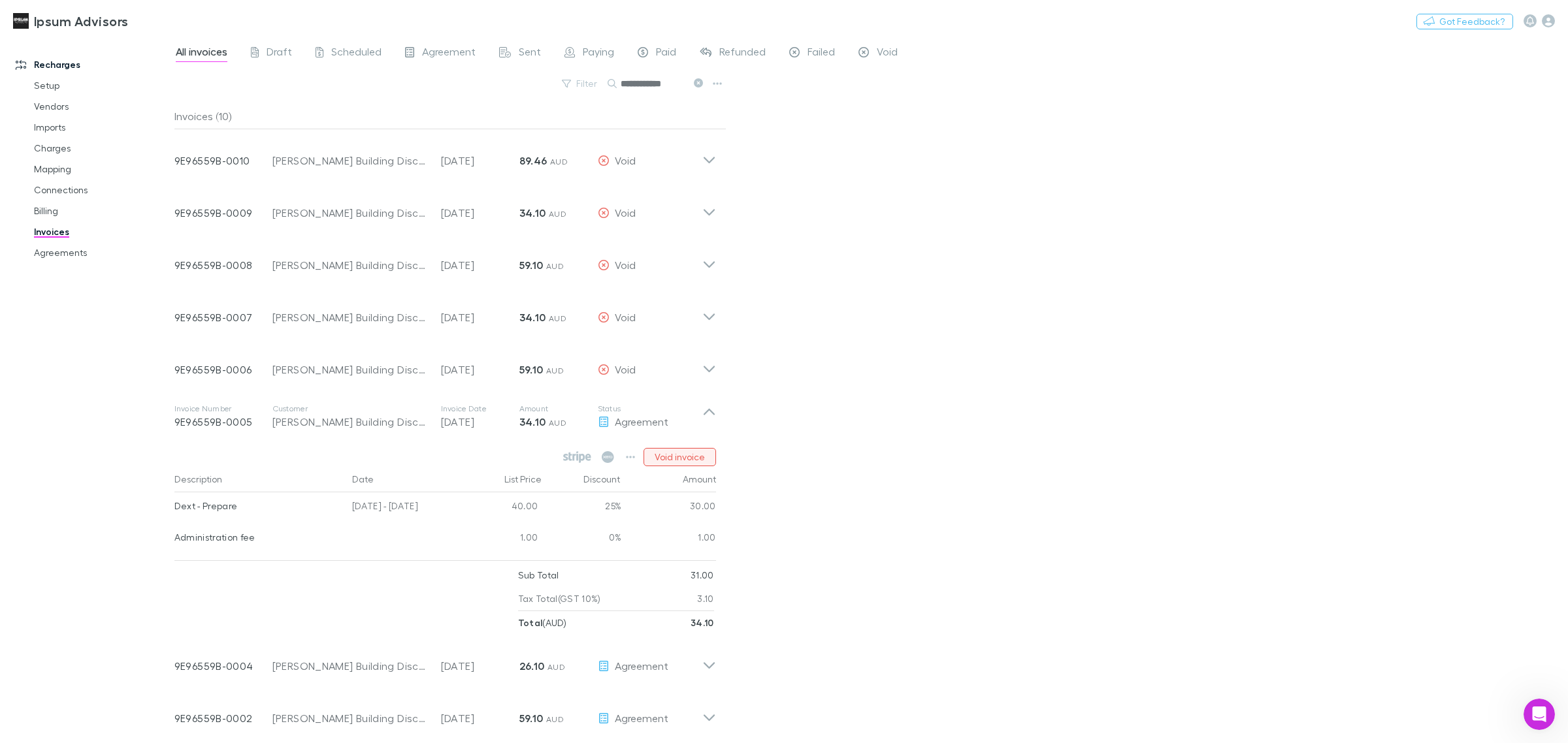
click at [707, 458] on button "Void invoice" at bounding box center [679, 456] width 73 height 18
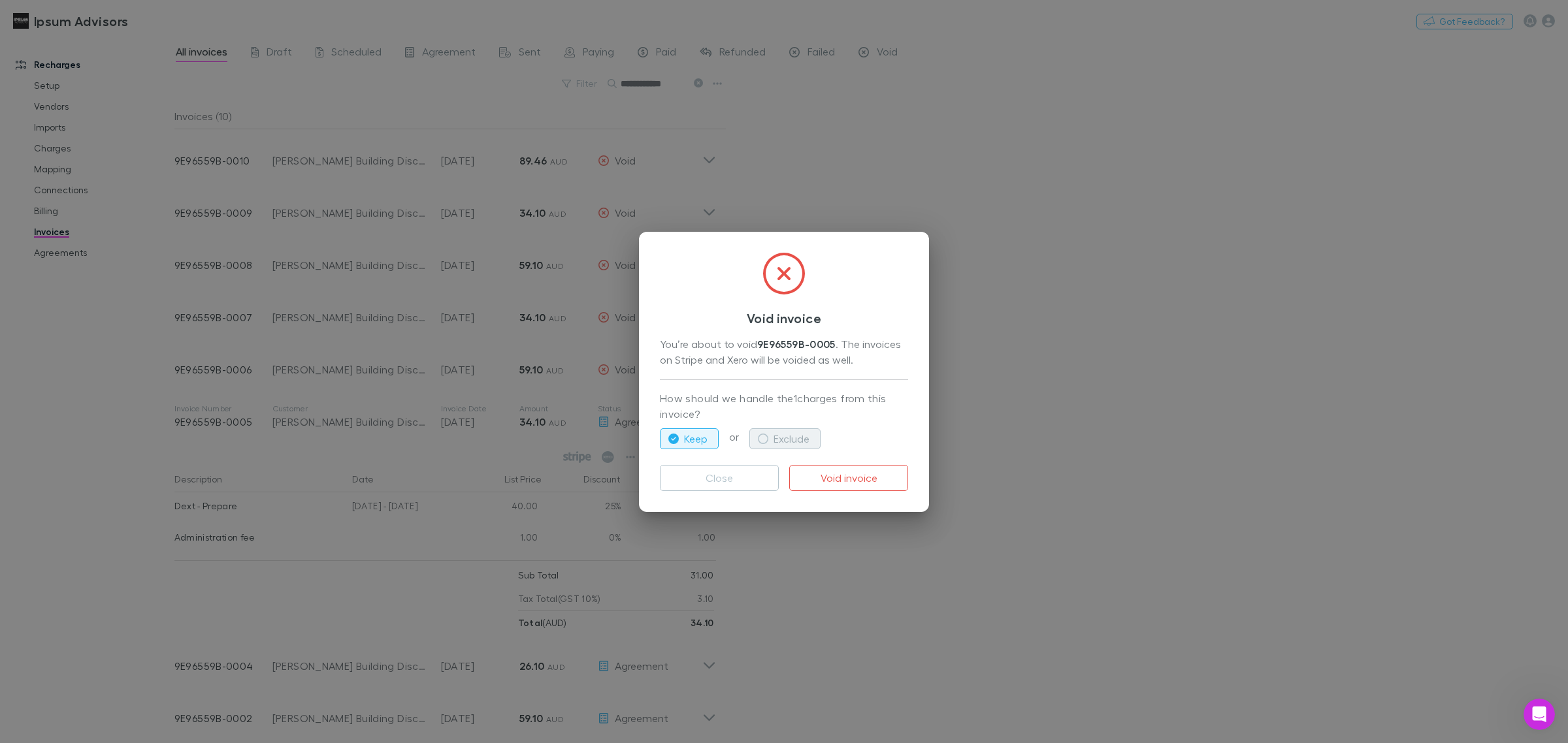
click at [812, 444] on button "Exclude" at bounding box center [784, 439] width 71 height 21
click at [831, 478] on button "Void invoice" at bounding box center [848, 478] width 119 height 26
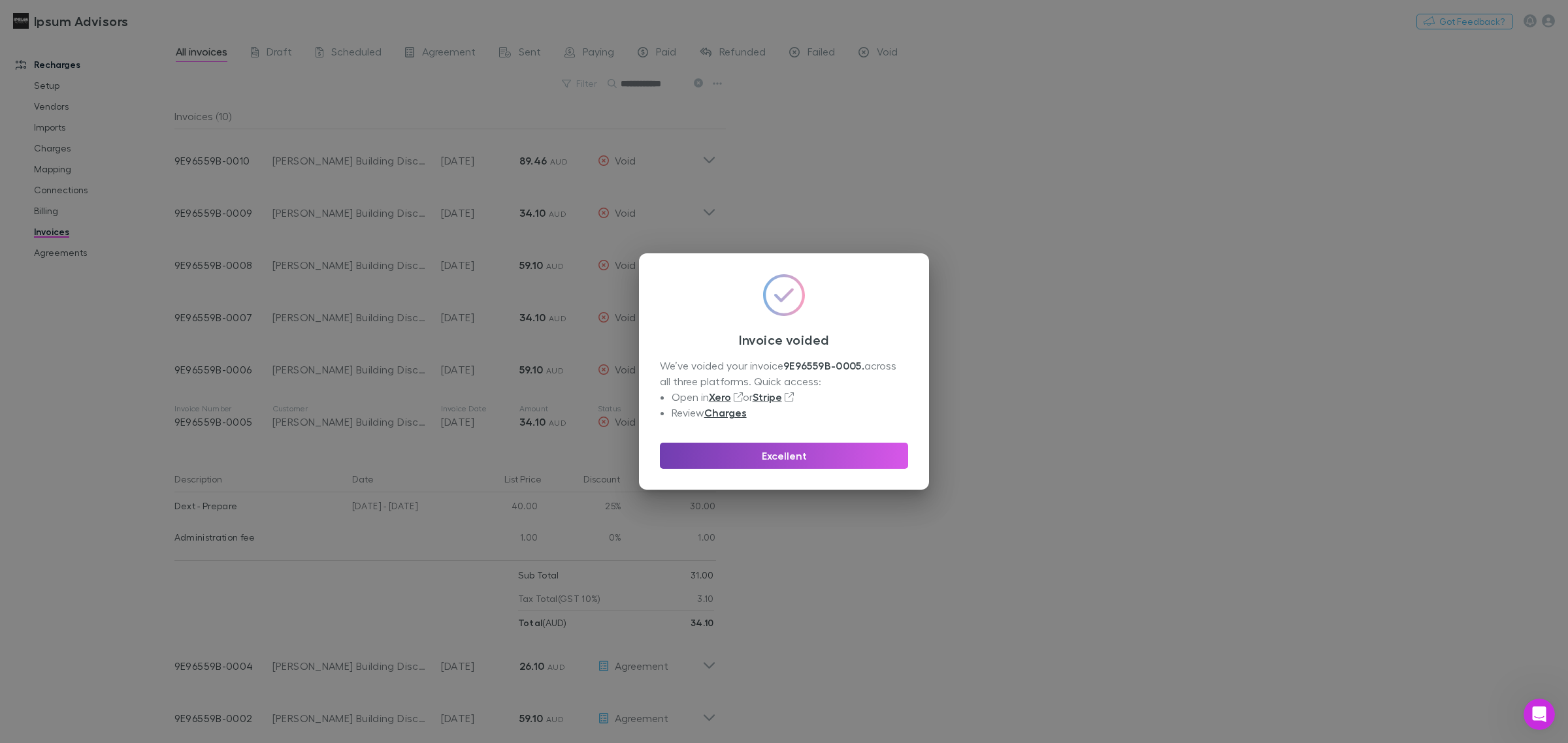
click at [837, 464] on button "Excellent" at bounding box center [783, 456] width 248 height 26
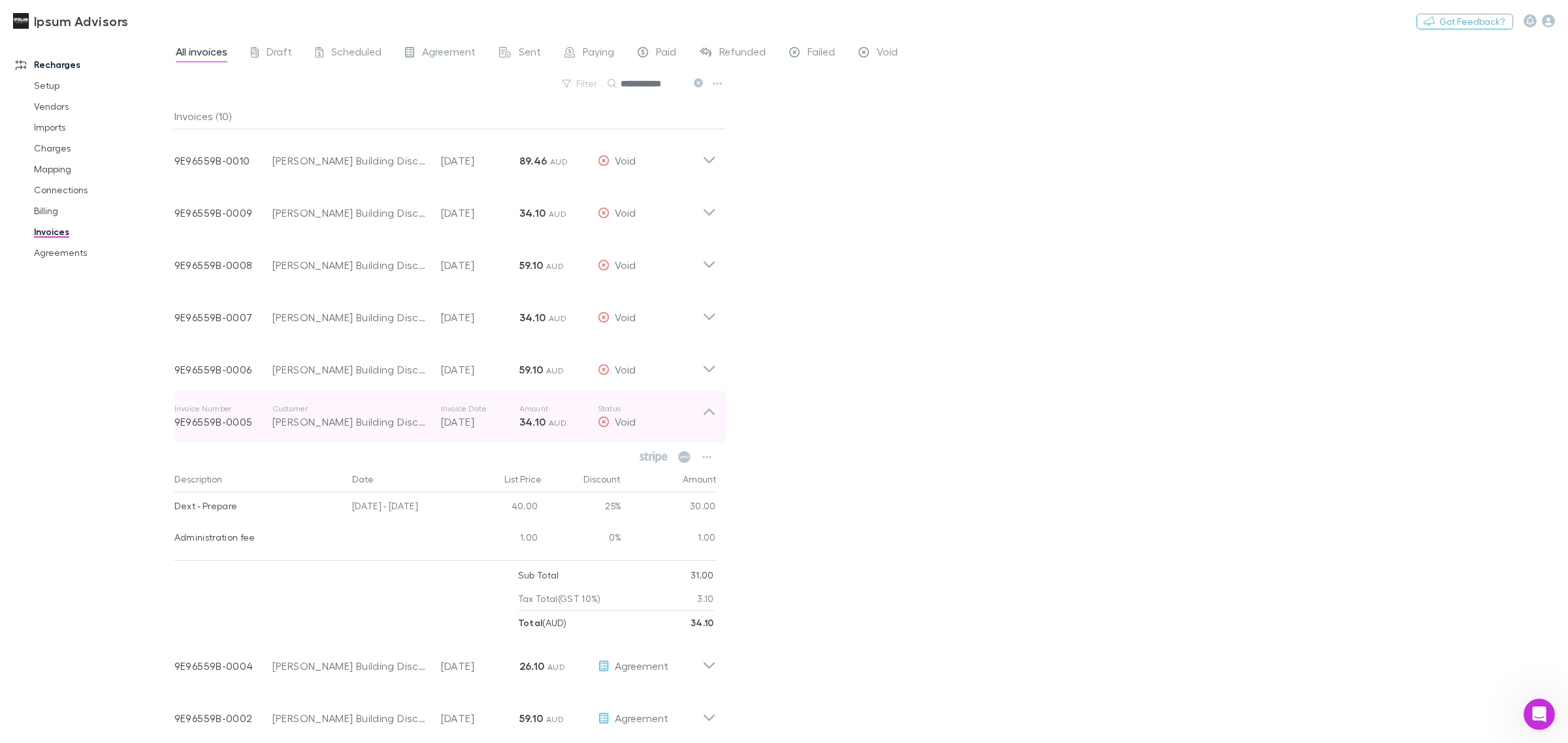
click at [714, 412] on icon at bounding box center [708, 416] width 14 height 26
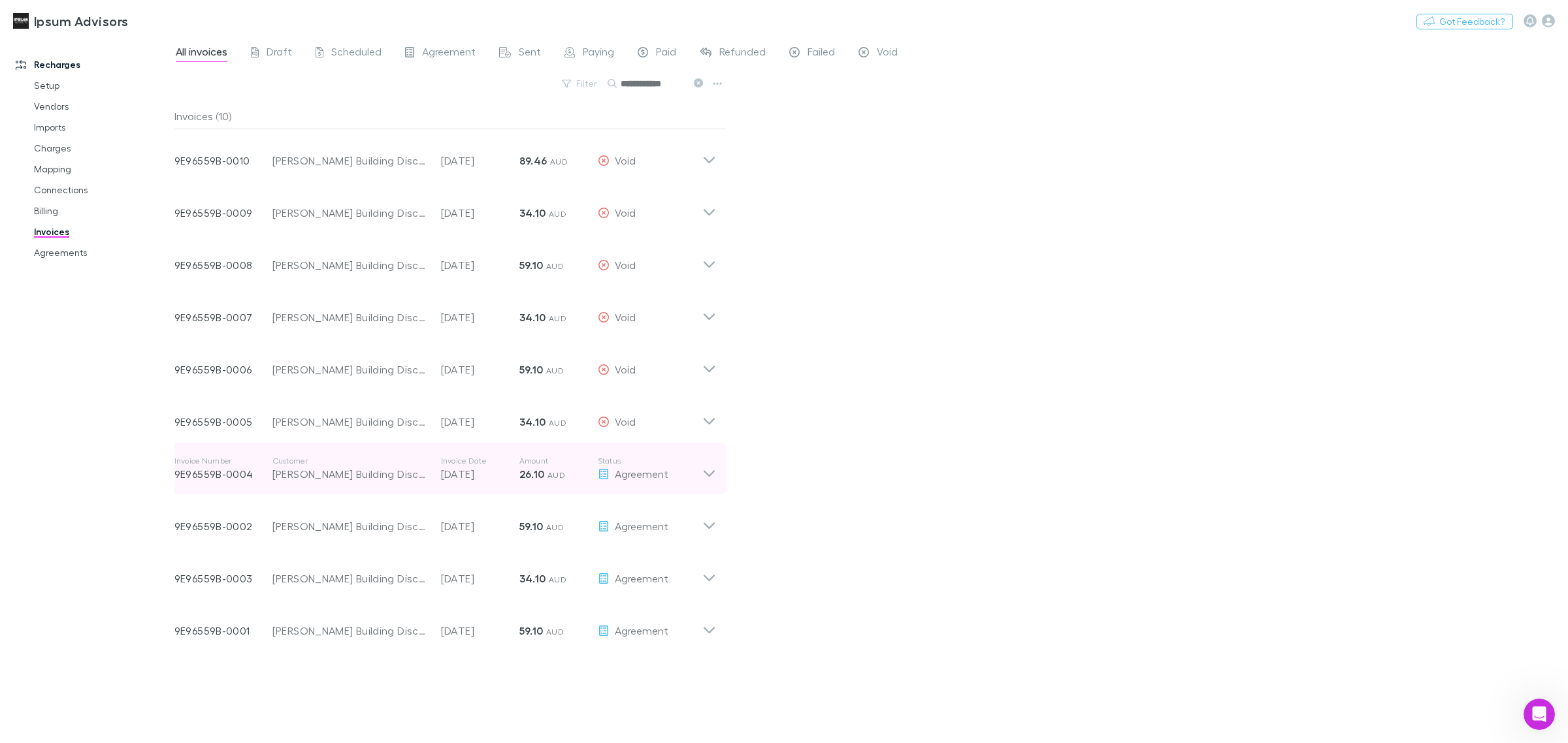
click at [710, 479] on icon at bounding box center [708, 469] width 14 height 26
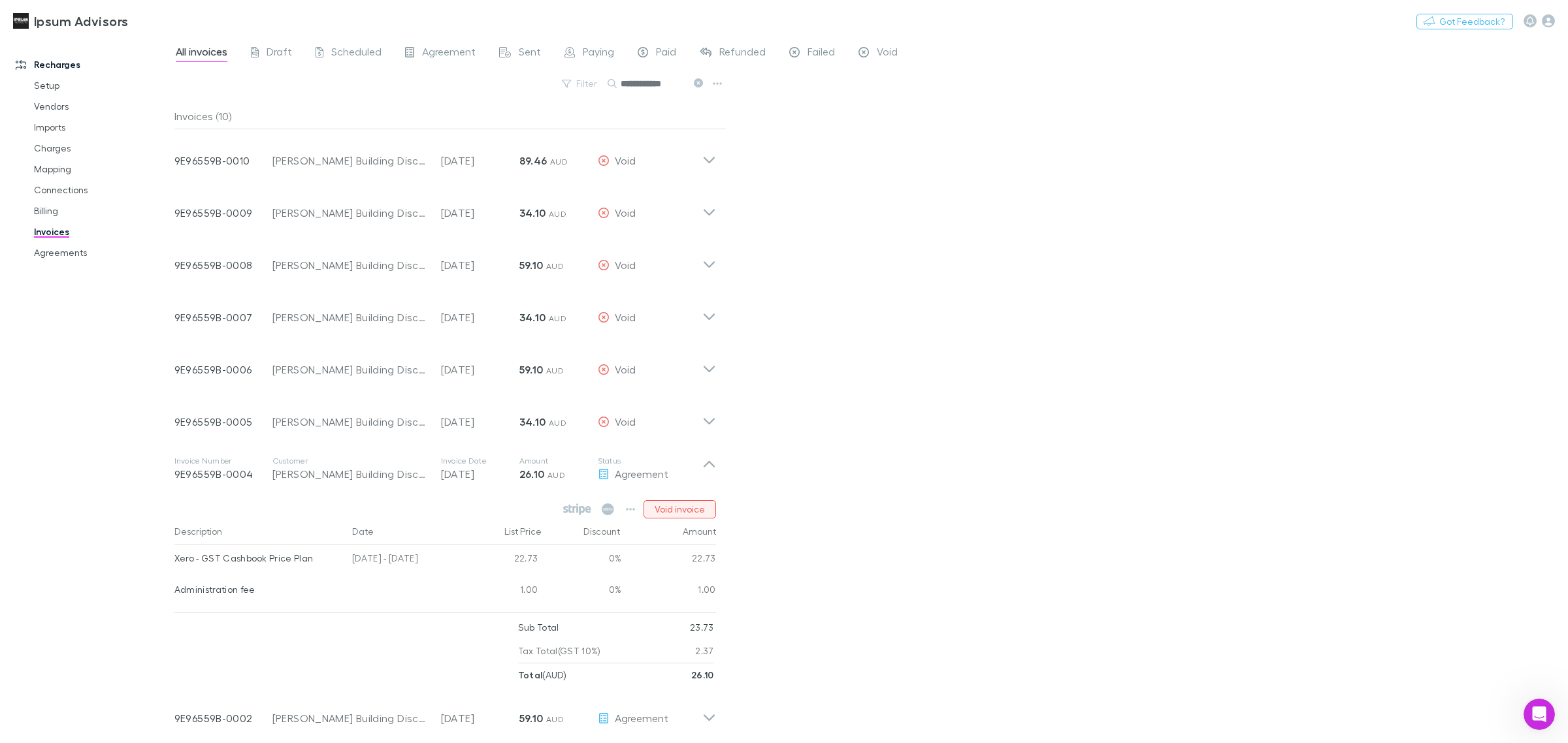
click at [712, 510] on button "Void invoice" at bounding box center [679, 509] width 73 height 18
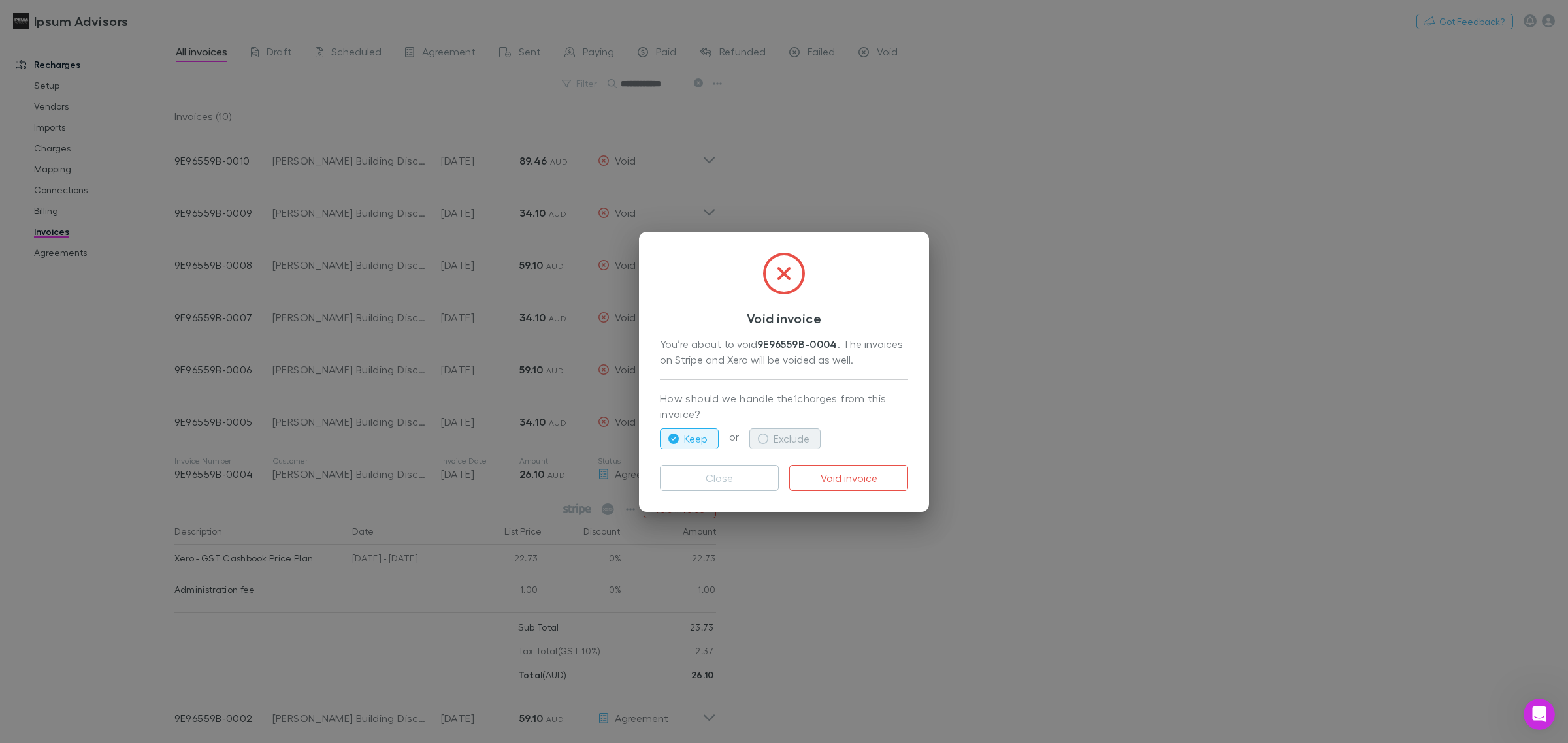
click at [810, 446] on button "Exclude" at bounding box center [784, 439] width 71 height 21
click at [824, 468] on button "Void invoice" at bounding box center [848, 478] width 119 height 26
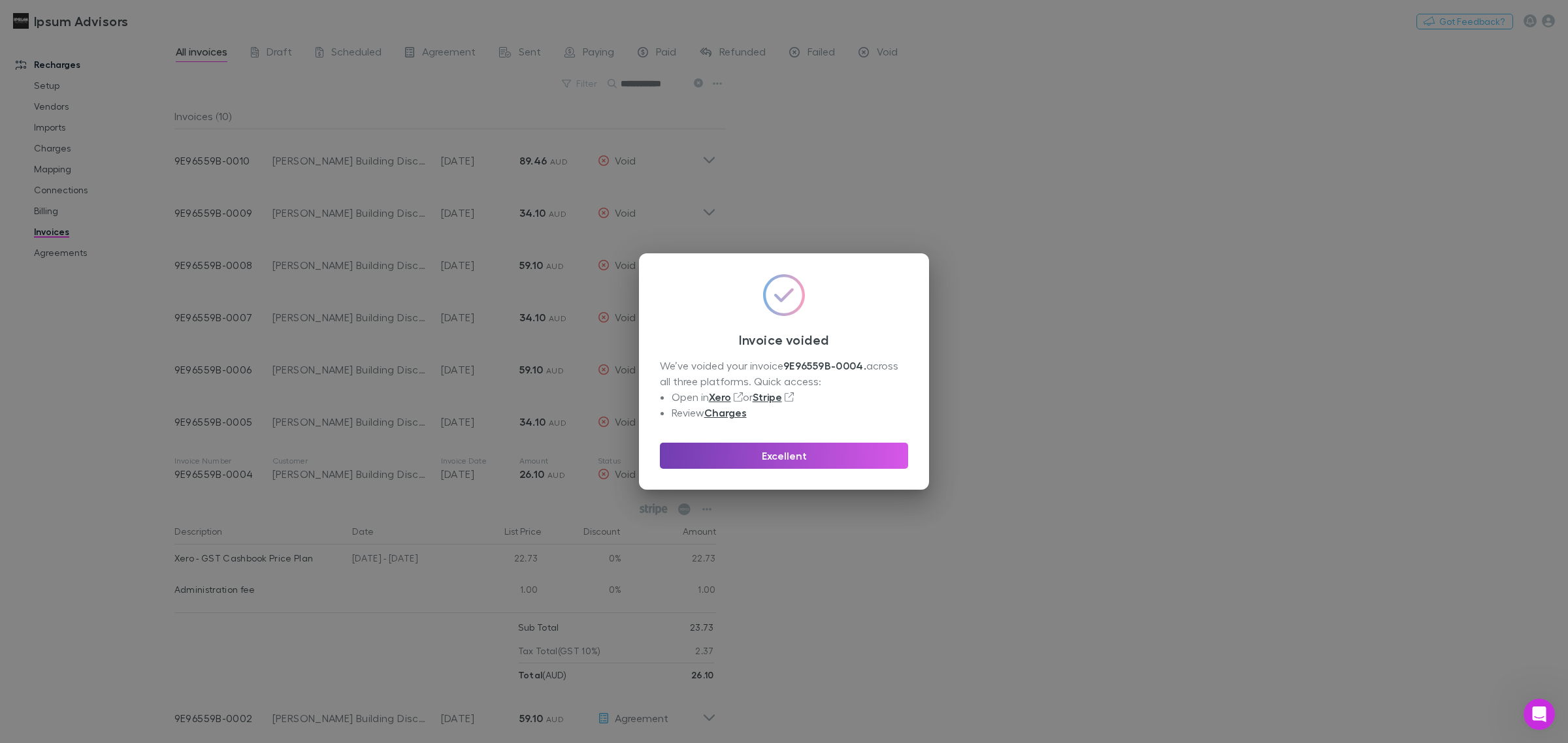
click at [778, 462] on button "Excellent" at bounding box center [783, 456] width 248 height 26
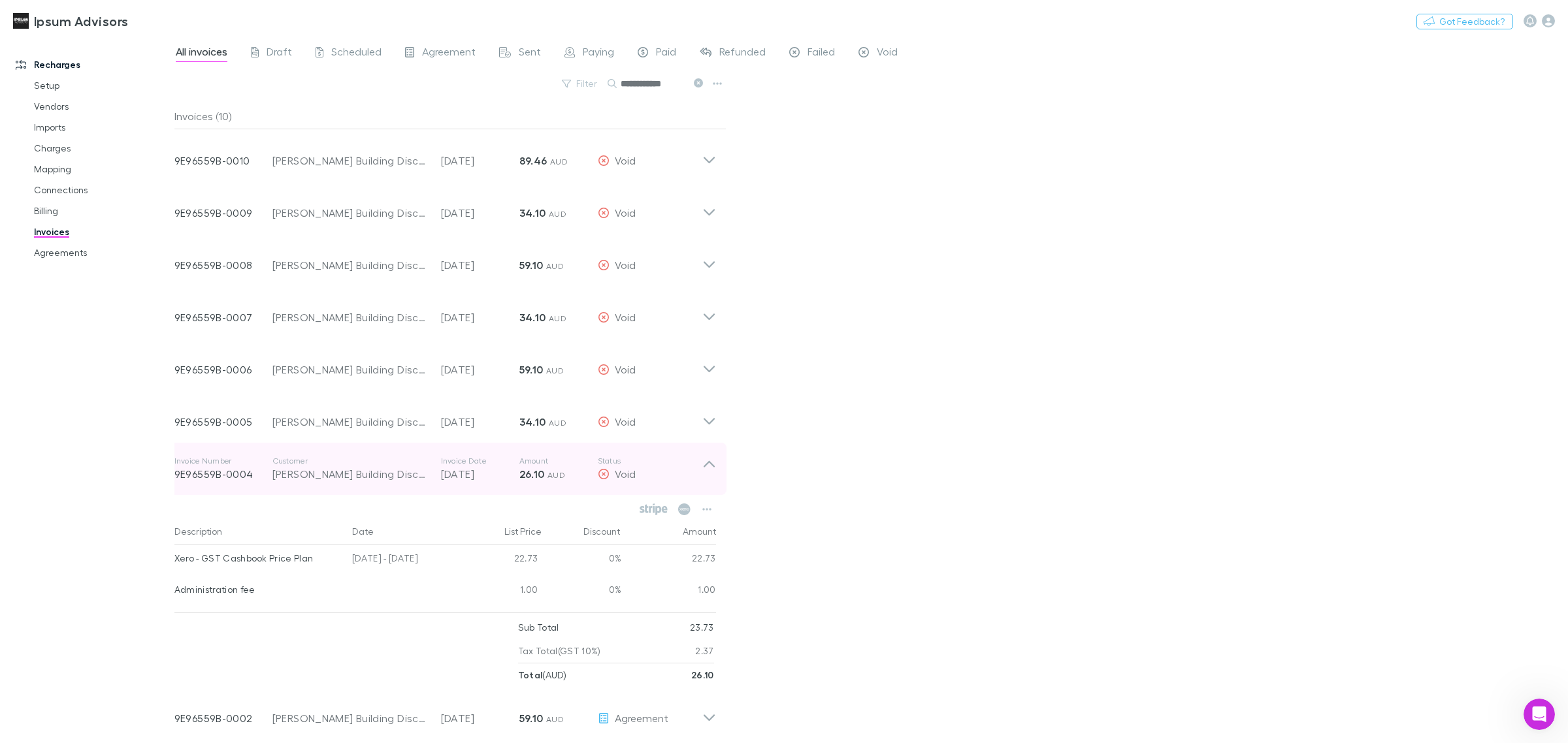
click at [702, 464] on icon at bounding box center [708, 469] width 14 height 26
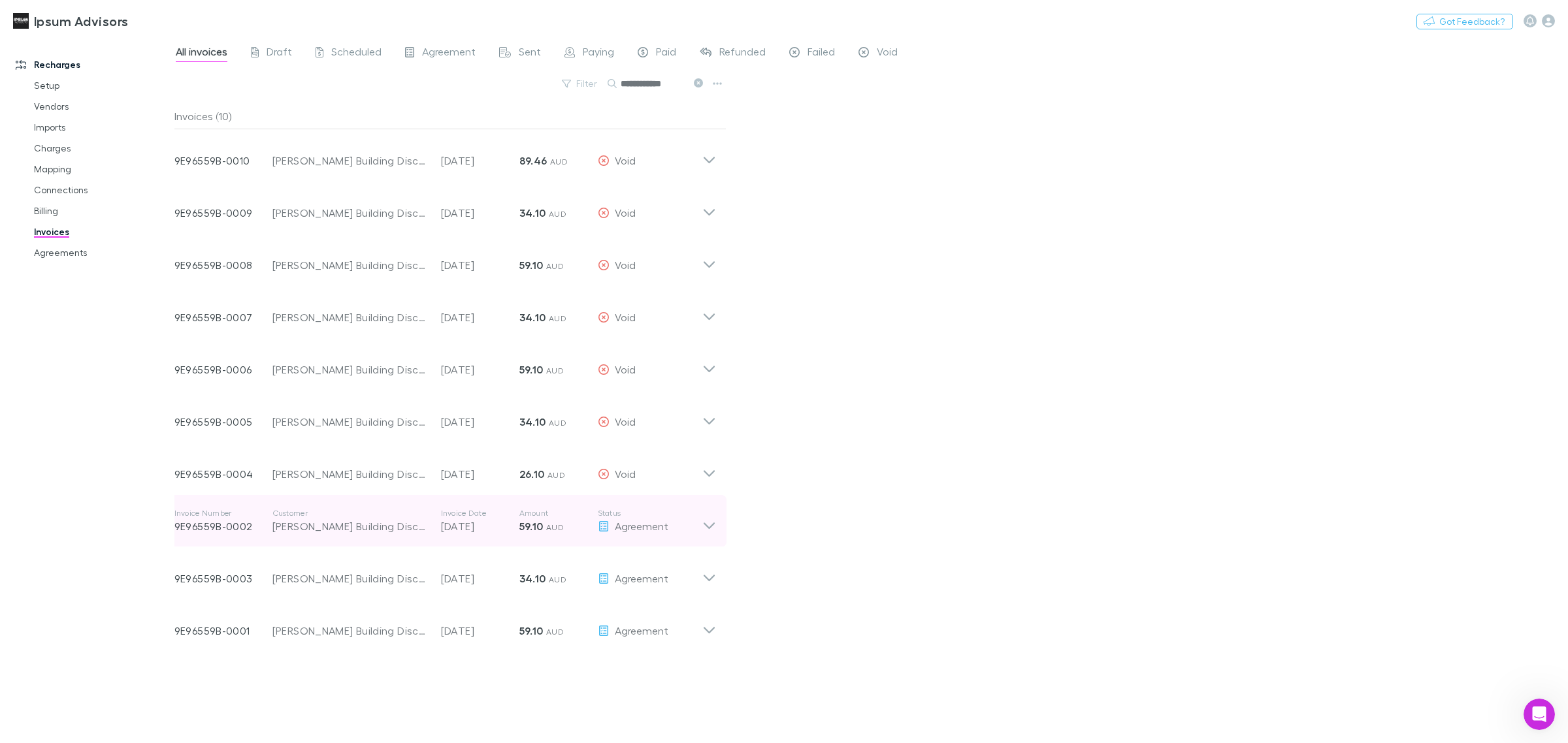
click at [709, 524] on icon at bounding box center [708, 521] width 14 height 26
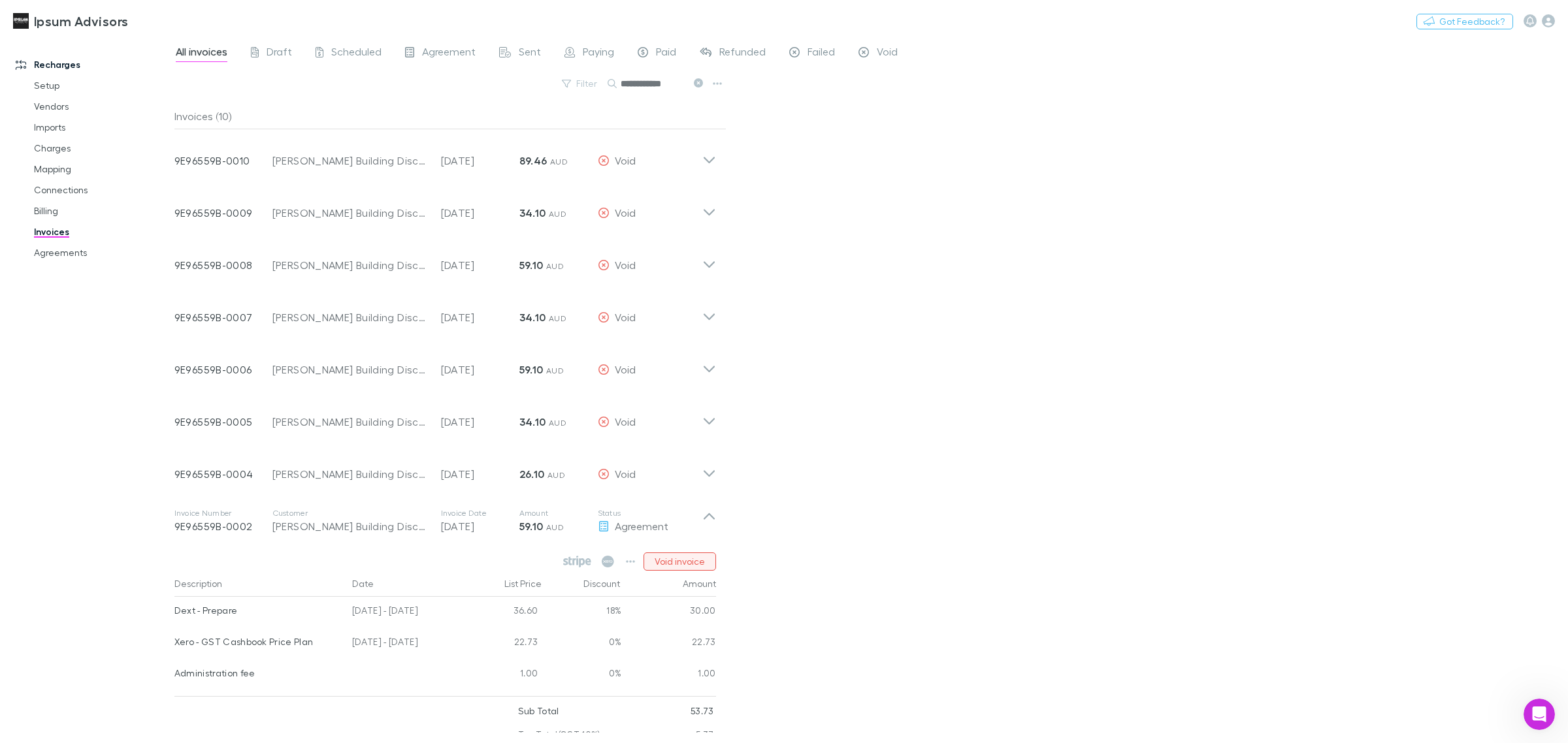
click at [706, 557] on button "Void invoice" at bounding box center [679, 561] width 73 height 18
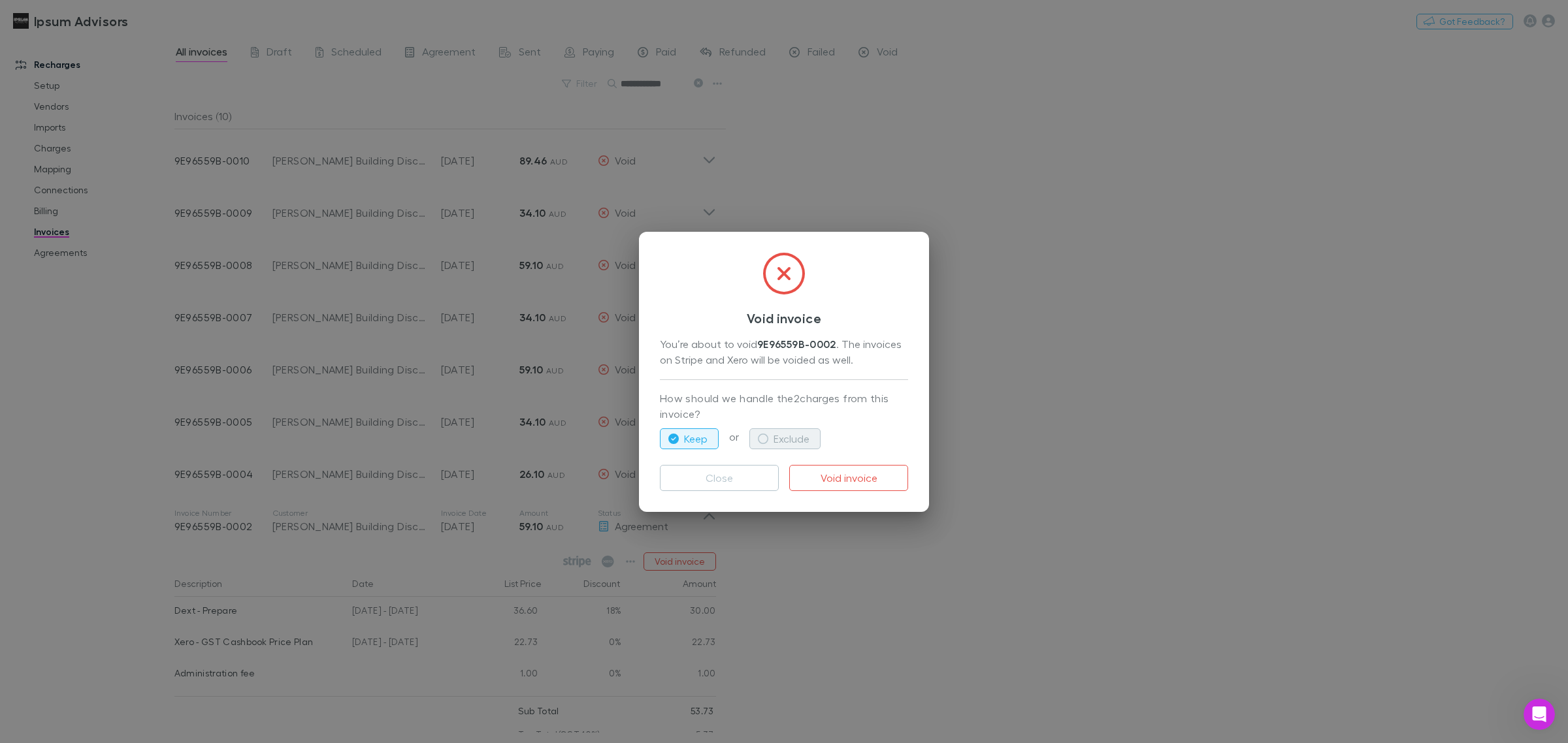
click at [789, 443] on button "Exclude" at bounding box center [784, 439] width 71 height 21
click at [810, 474] on button "Void invoice" at bounding box center [848, 478] width 119 height 26
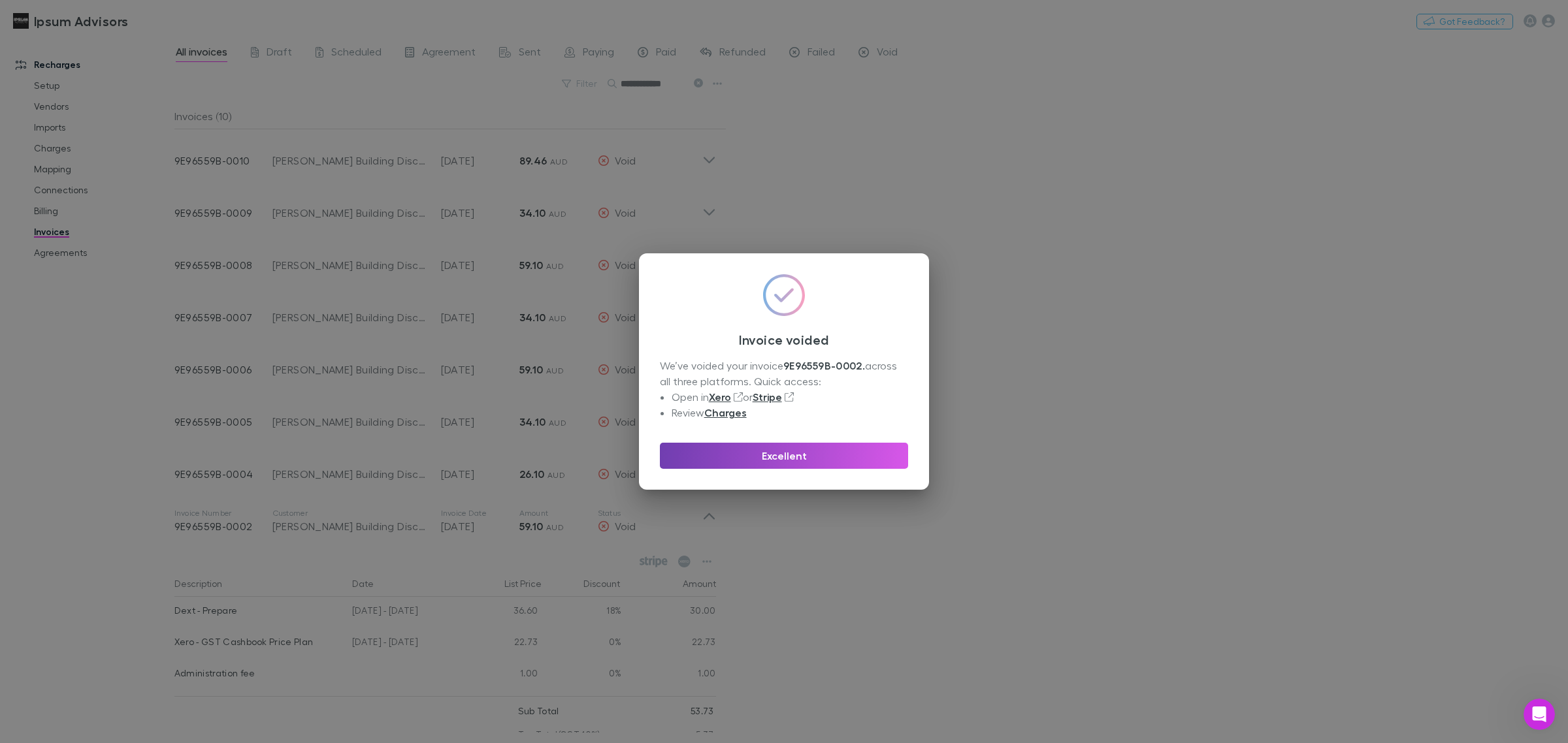
click at [828, 463] on button "Excellent" at bounding box center [783, 456] width 248 height 26
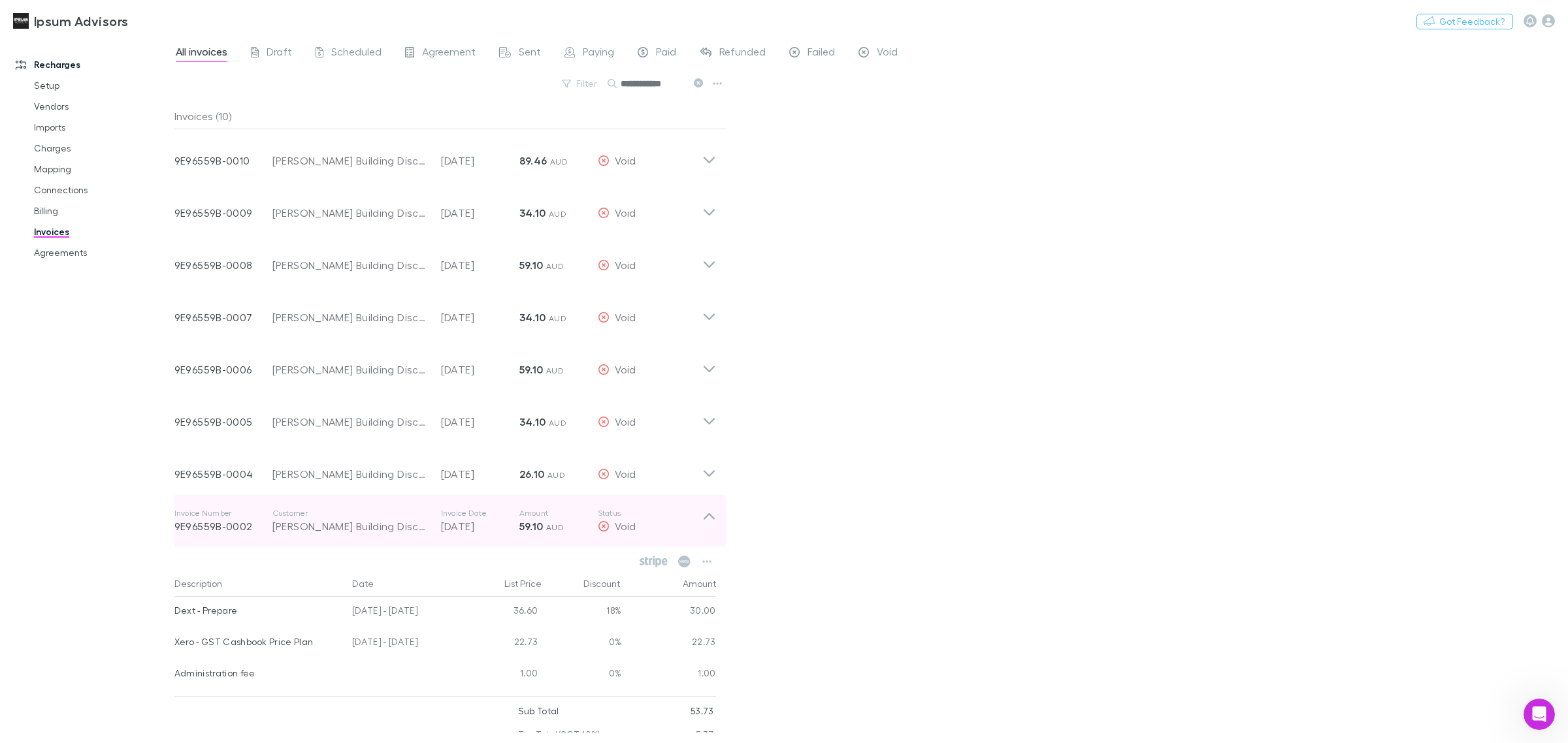
click at [712, 511] on icon at bounding box center [708, 521] width 14 height 26
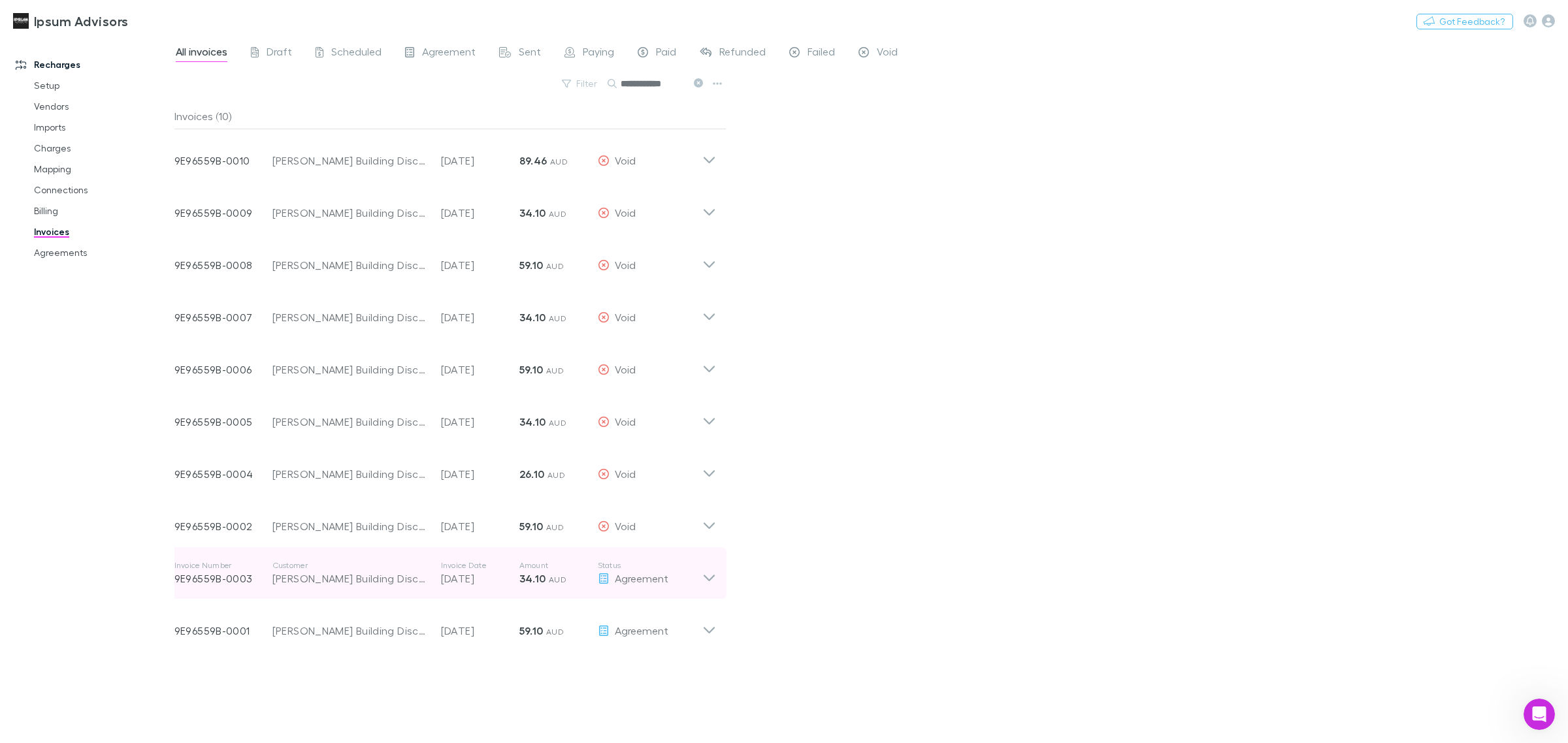
click at [717, 577] on div "Invoice Number 9E96559B-0003 Customer [PERSON_NAME] Building Discretionary Trus…" at bounding box center [445, 572] width 562 height 52
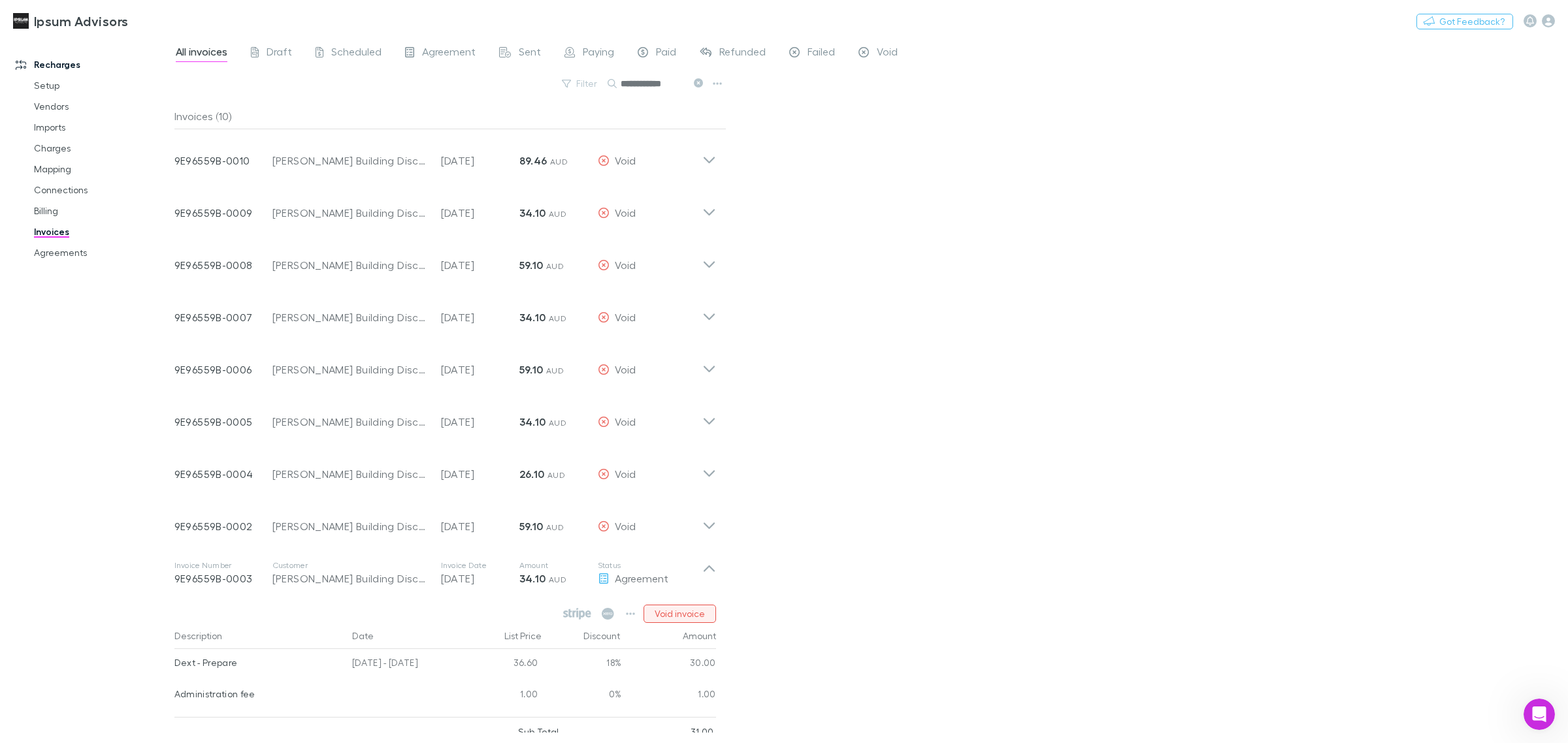
click at [696, 611] on button "Void invoice" at bounding box center [679, 613] width 73 height 18
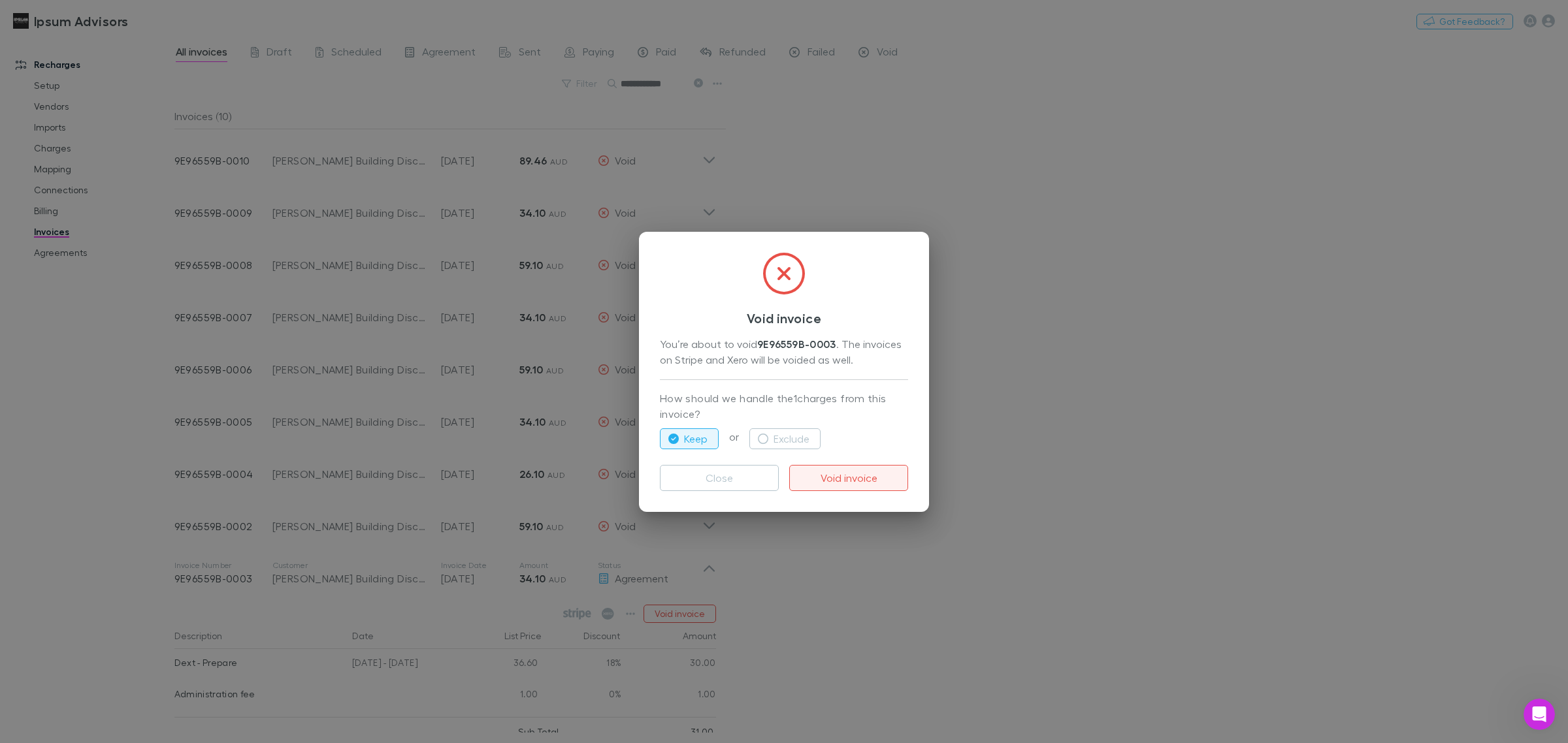
click at [840, 483] on button "Void invoice" at bounding box center [848, 478] width 119 height 26
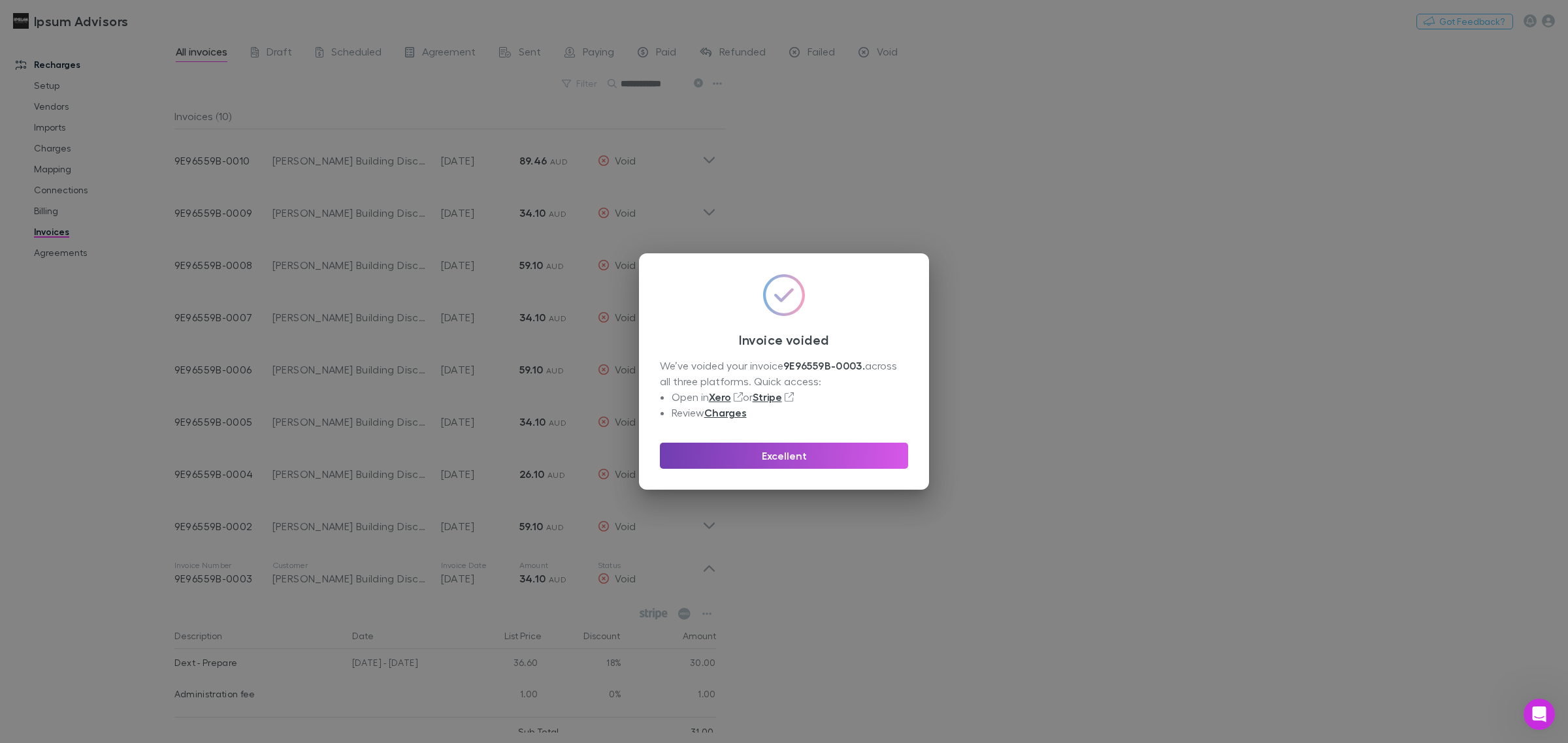
click at [785, 460] on button "Excellent" at bounding box center [783, 456] width 248 height 26
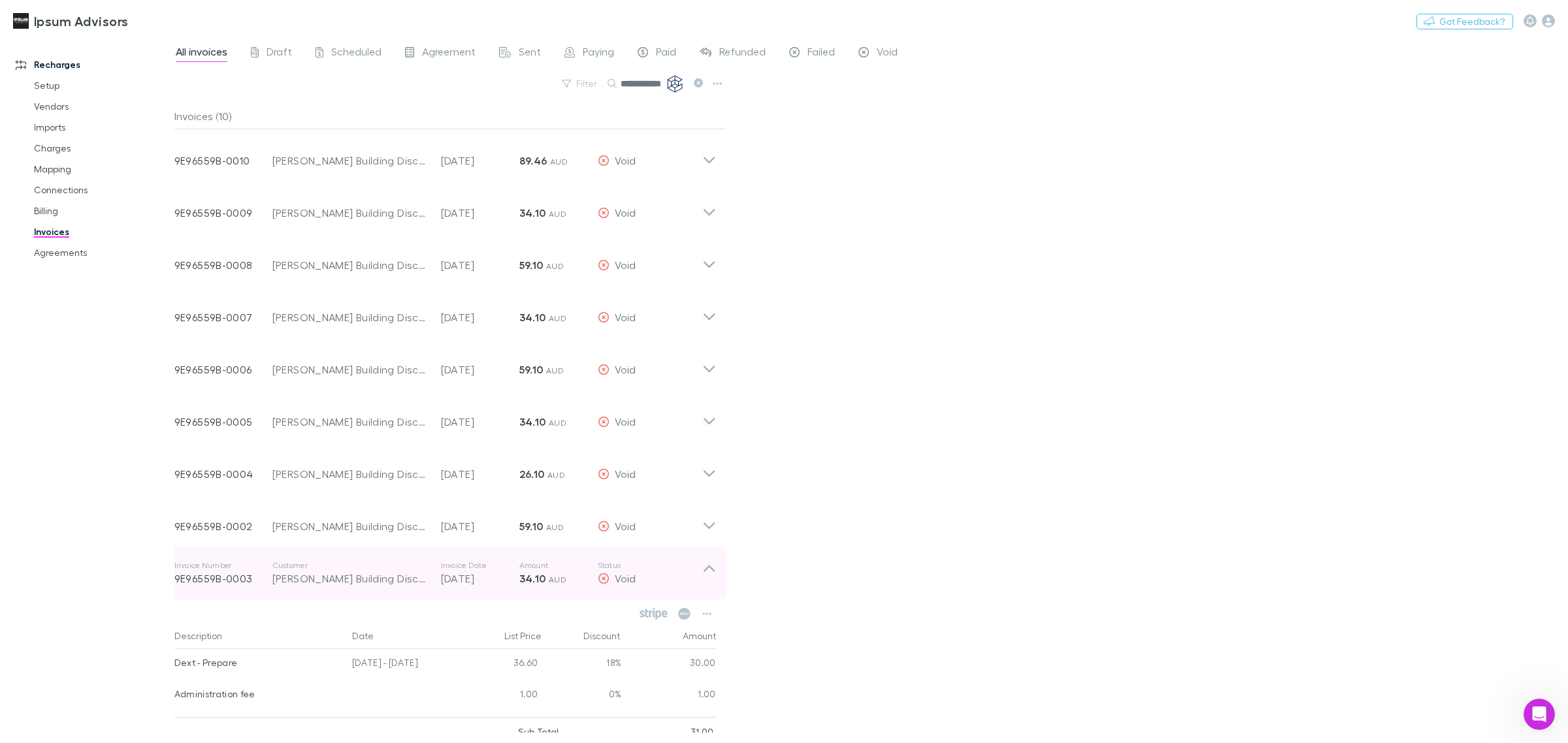
click at [713, 566] on icon at bounding box center [708, 573] width 14 height 26
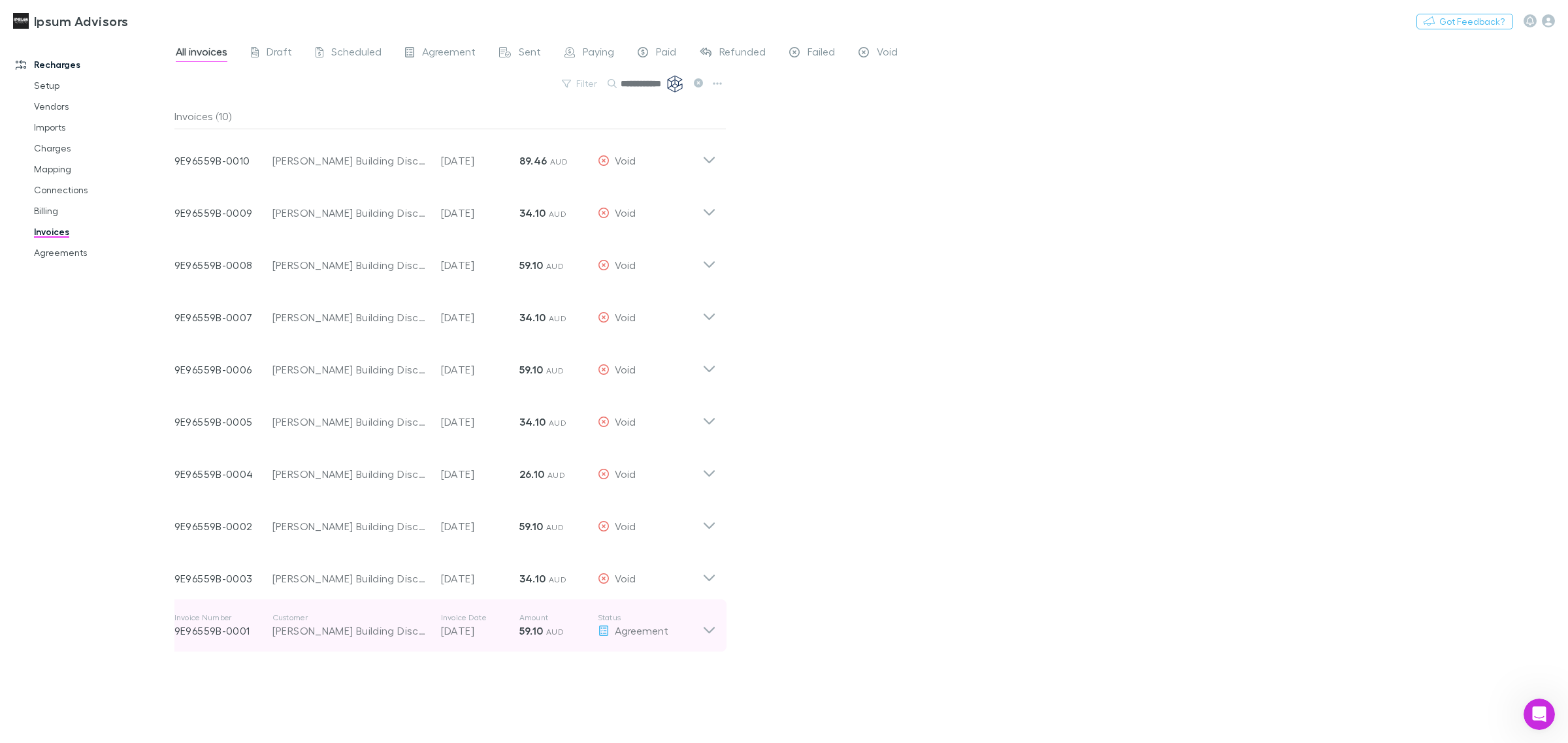
click at [712, 633] on icon at bounding box center [708, 626] width 14 height 26
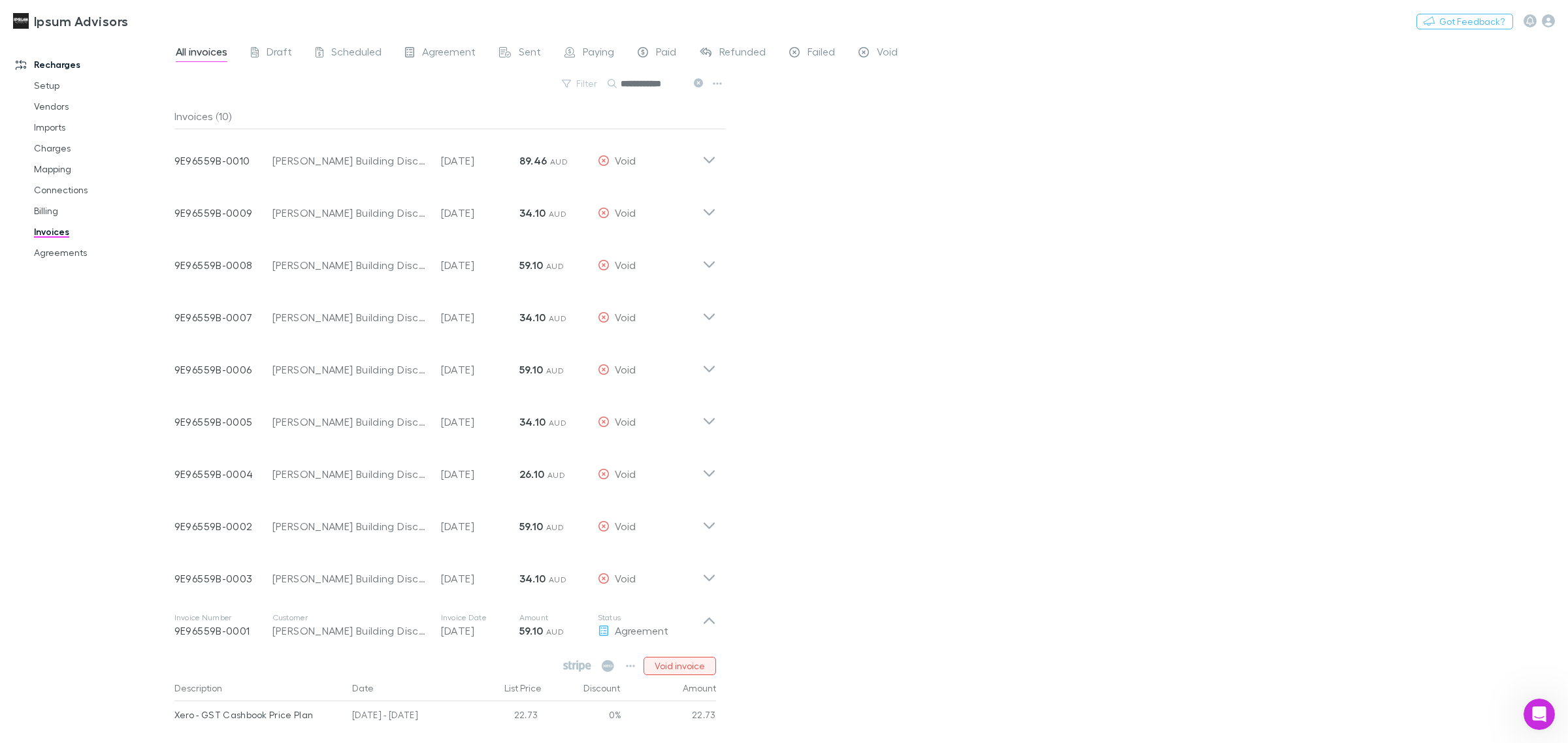
click at [707, 667] on button "Void invoice" at bounding box center [679, 666] width 73 height 18
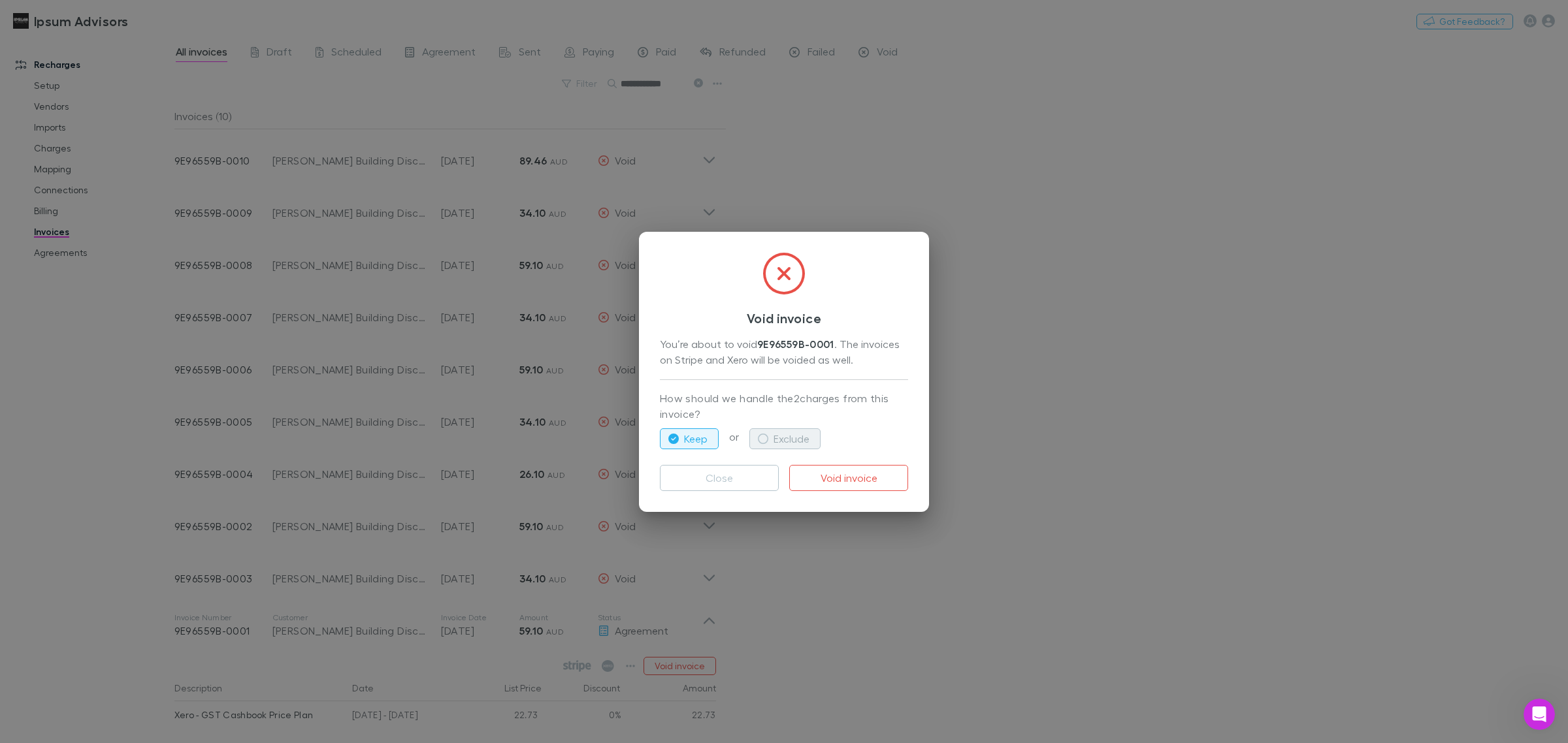
drag, startPoint x: 757, startPoint y: 441, endPoint x: 771, endPoint y: 446, distance: 14.9
click at [758, 441] on button "Exclude" at bounding box center [784, 439] width 71 height 21
click at [812, 472] on button "Void invoice" at bounding box center [848, 478] width 119 height 26
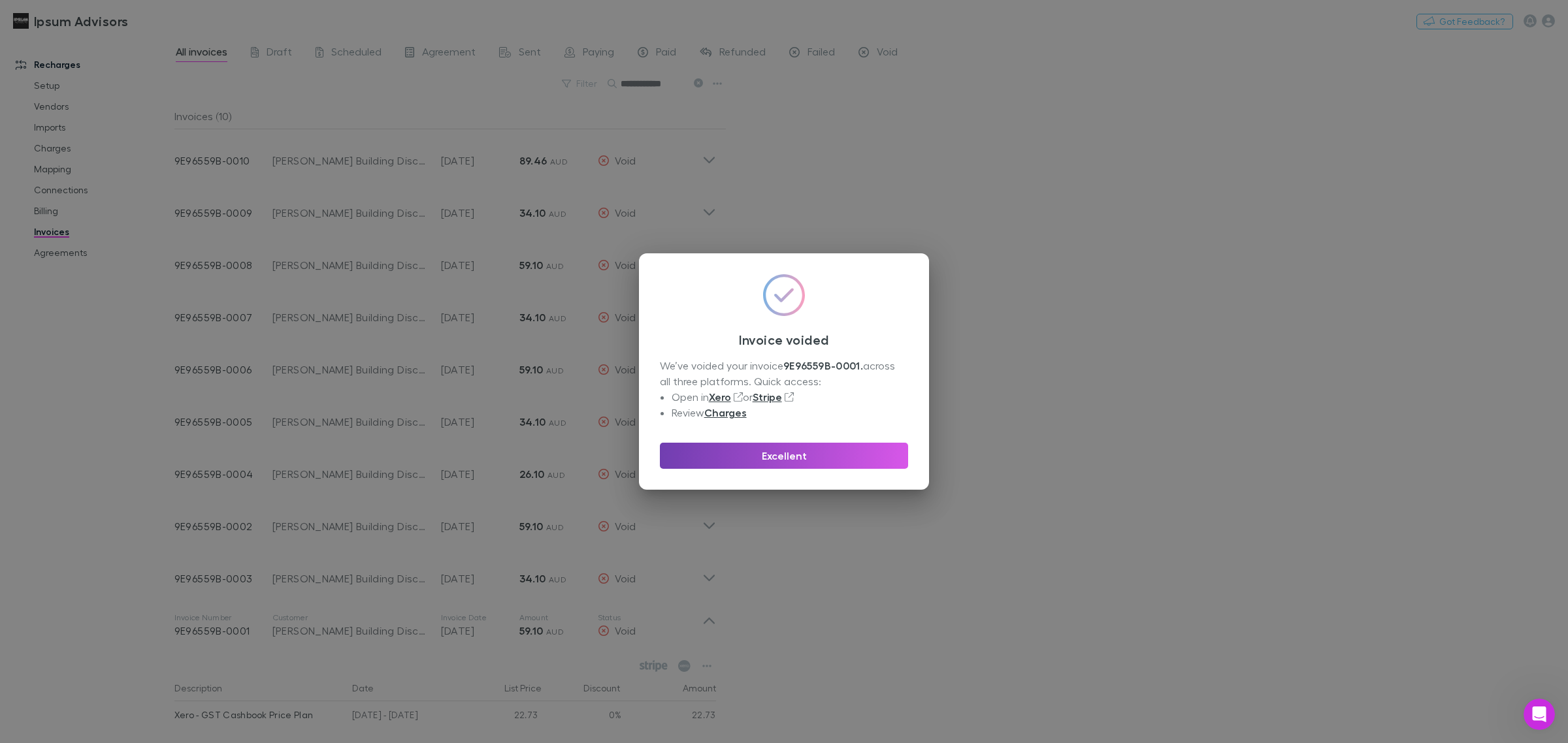
click at [807, 459] on button "Excellent" at bounding box center [783, 456] width 248 height 26
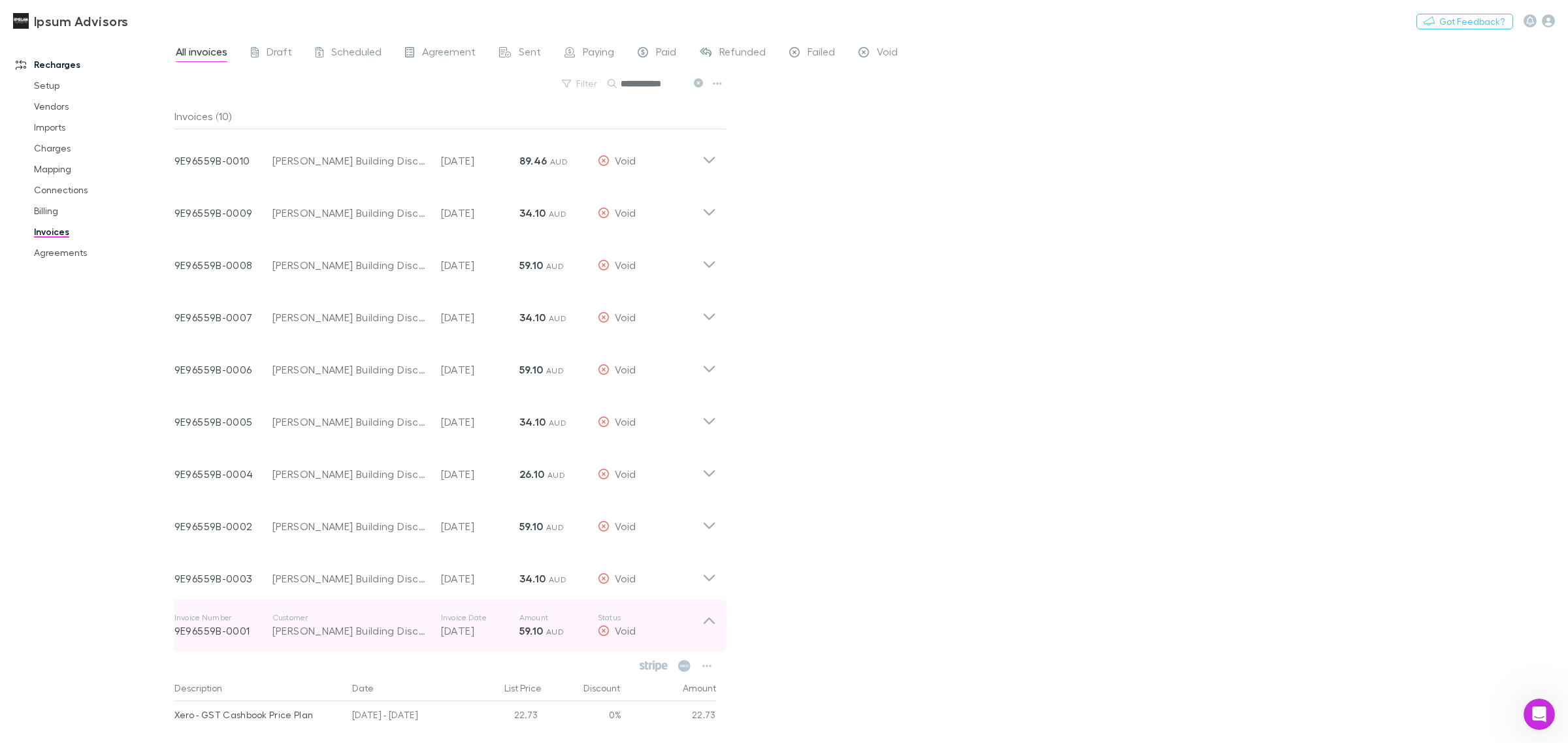
click at [716, 622] on div "Invoice Number 9E96559B-0001 Customer [PERSON_NAME] Building Discretionary Trus…" at bounding box center [445, 625] width 562 height 52
